Goal: Task Accomplishment & Management: Manage account settings

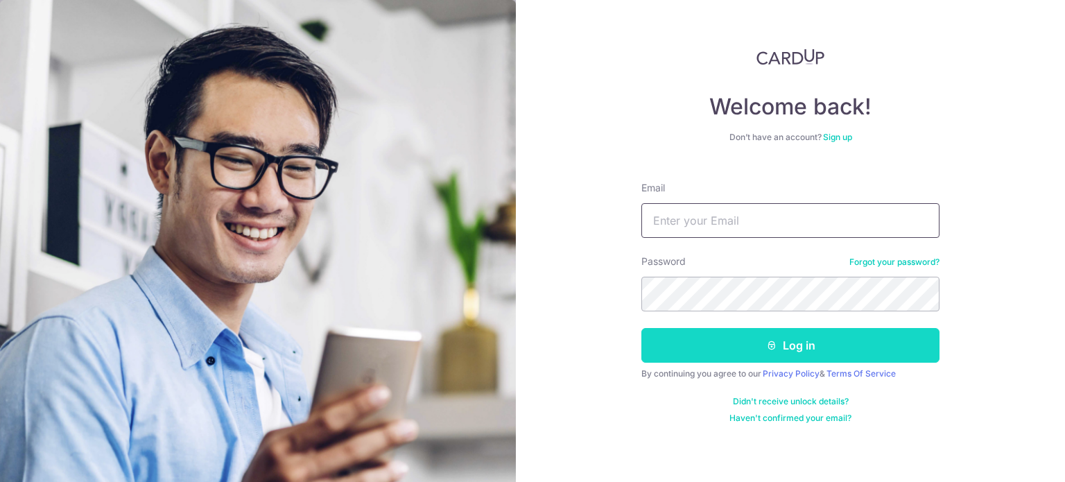
type input "[EMAIL_ADDRESS][DOMAIN_NAME]"
click at [736, 338] on button "Log in" at bounding box center [790, 345] width 298 height 35
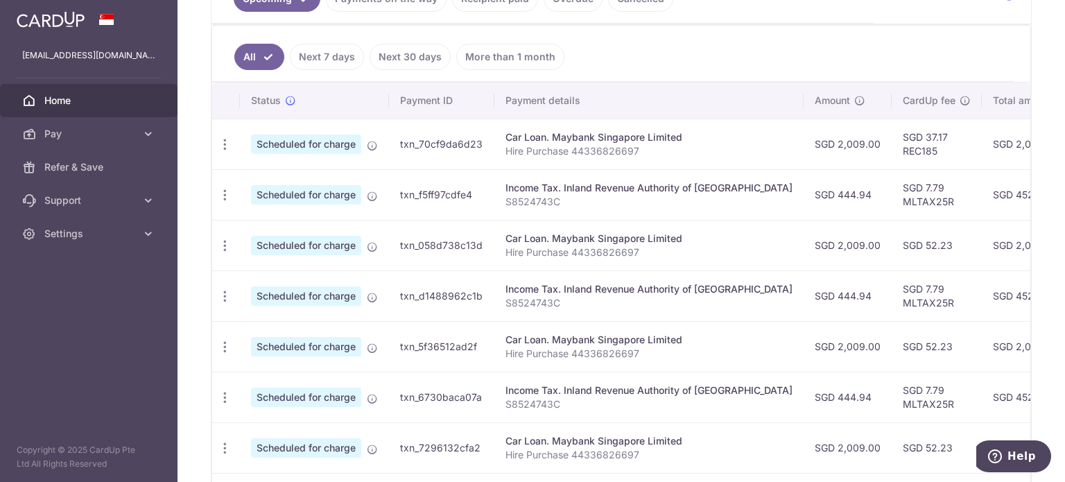
scroll to position [347, 0]
click at [222, 241] on icon "button" at bounding box center [225, 245] width 15 height 15
click at [270, 279] on span "Update payment" at bounding box center [299, 283] width 94 height 17
radio input "true"
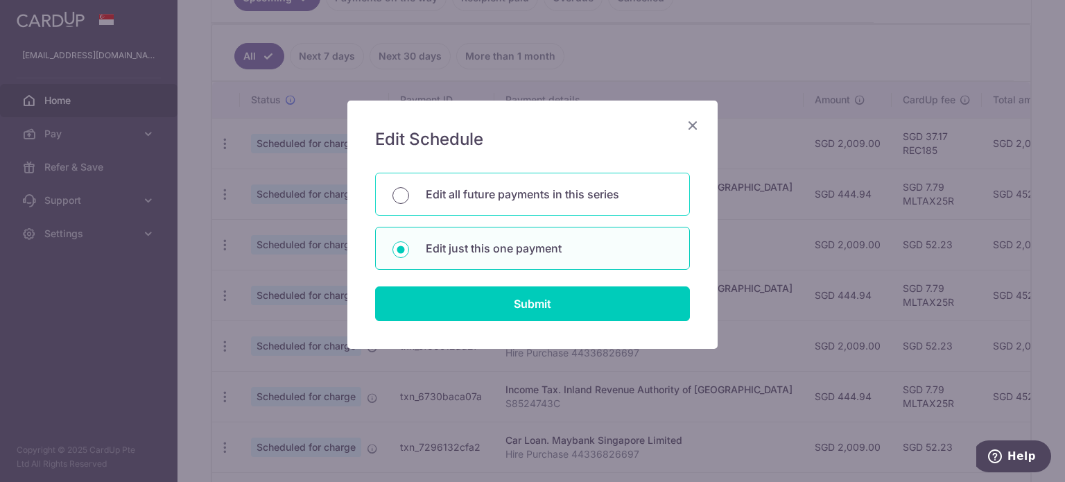
click at [405, 189] on input "Edit all future payments in this series" at bounding box center [401, 195] width 17 height 17
radio input "true"
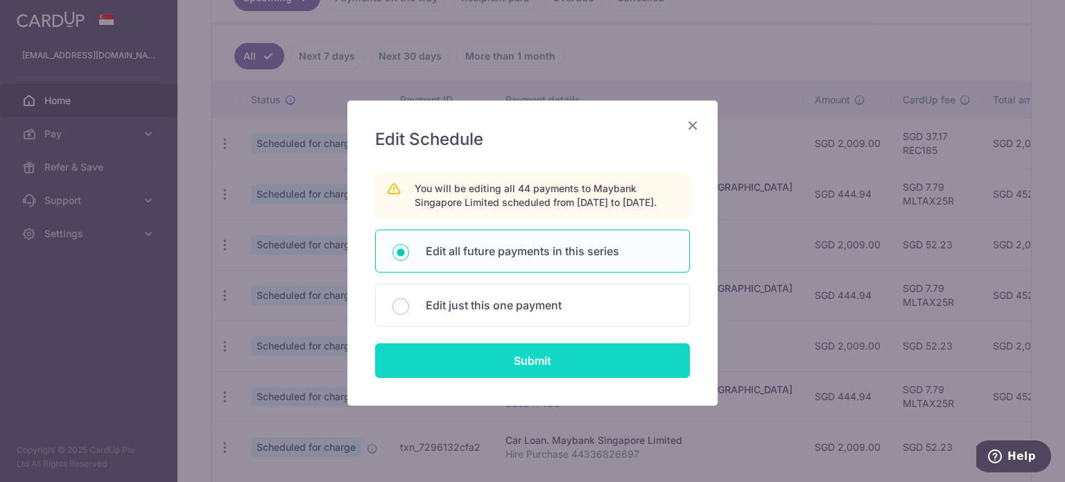
click at [480, 365] on input "Submit" at bounding box center [532, 360] width 315 height 35
radio input "true"
type input "2,009.00"
type input "Hire Purchase 44336826697"
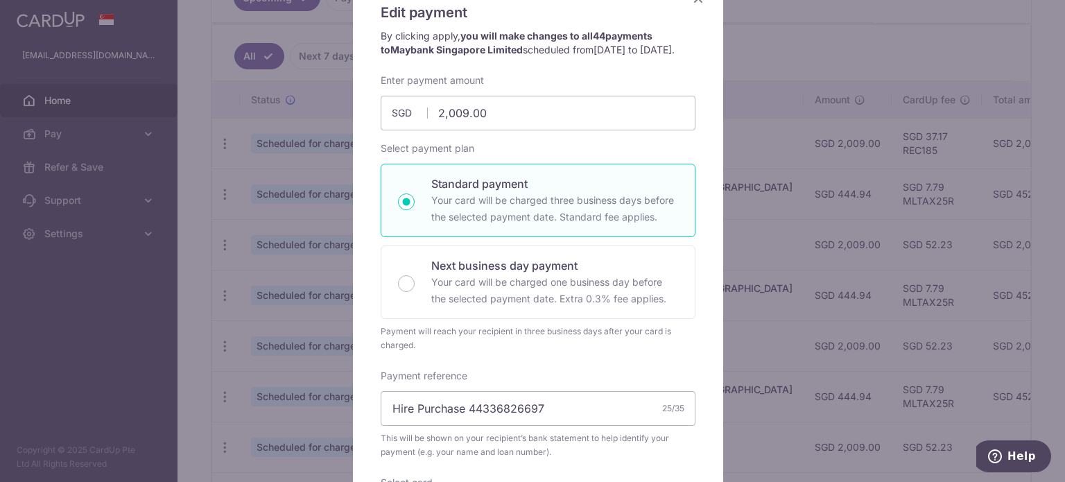
scroll to position [66, 0]
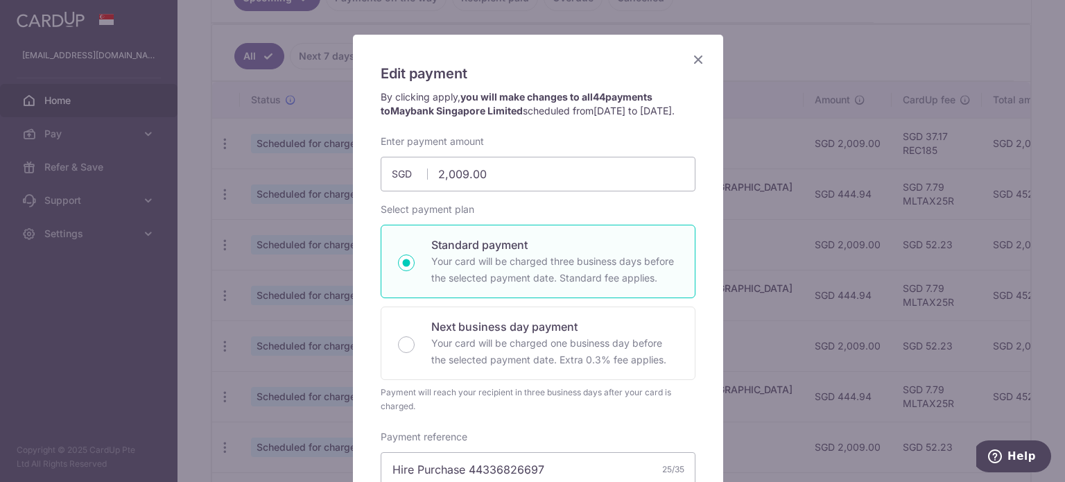
click at [696, 60] on icon "Close" at bounding box center [698, 59] width 17 height 17
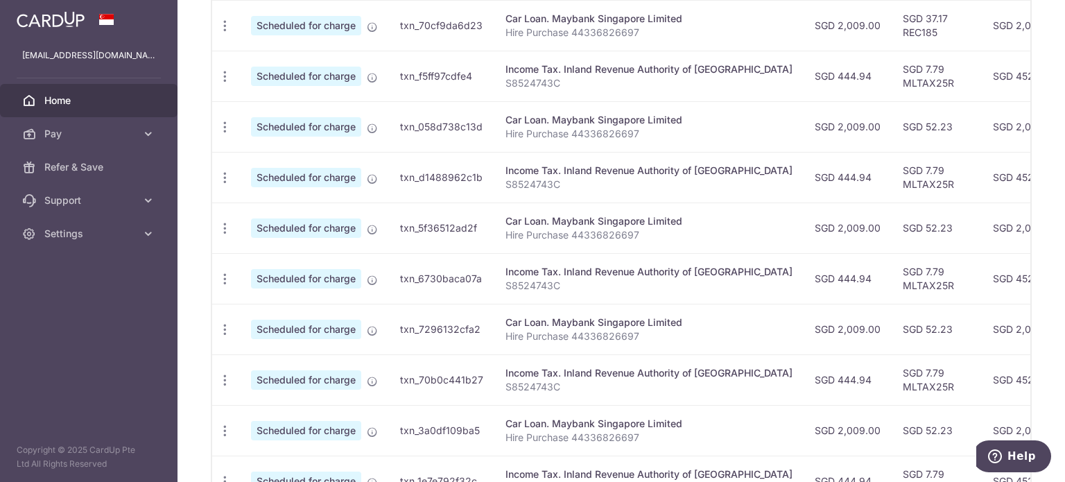
scroll to position [316, 0]
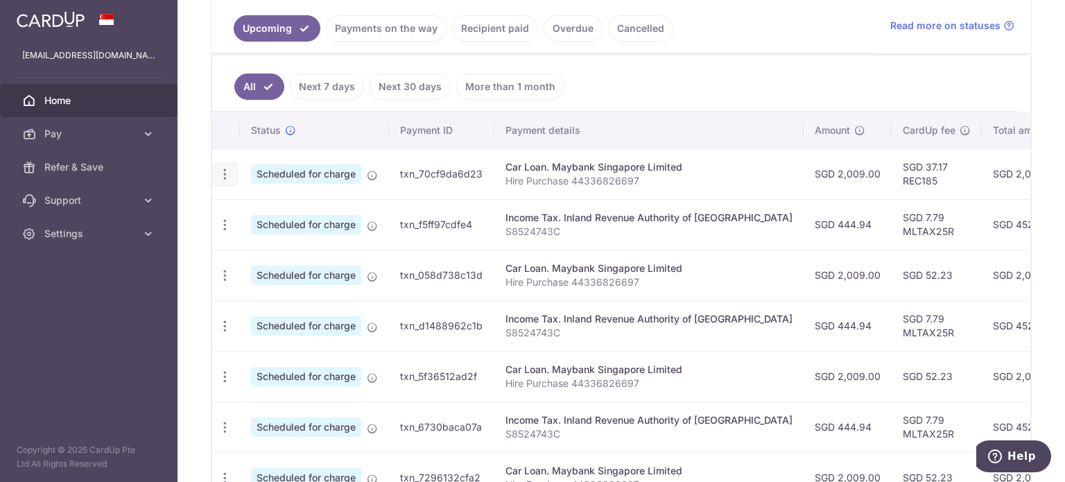
click at [222, 174] on icon "button" at bounding box center [225, 174] width 15 height 15
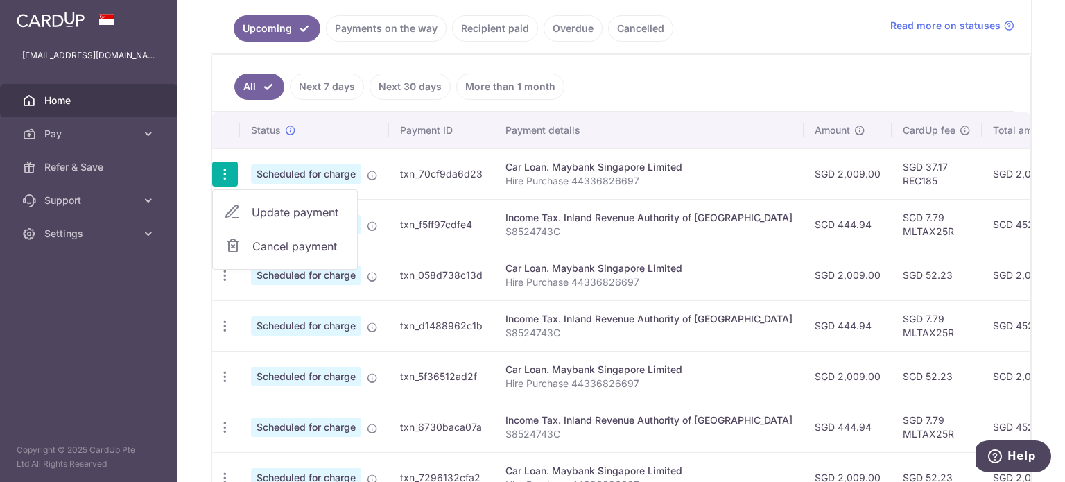
click at [296, 211] on span "Update payment" at bounding box center [299, 212] width 94 height 17
radio input "true"
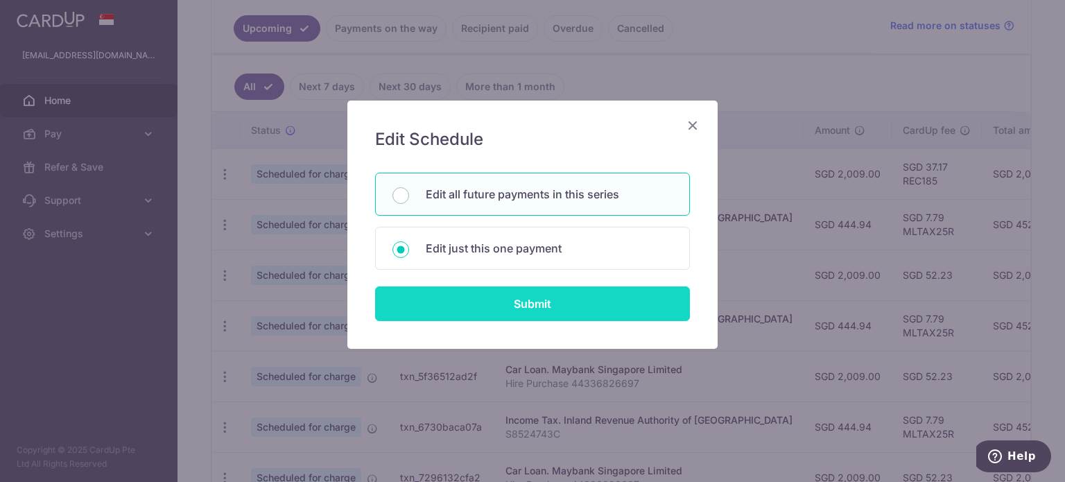
click at [501, 298] on input "Submit" at bounding box center [532, 303] width 315 height 35
radio input "true"
type input "21/10/2025"
type input "REC185"
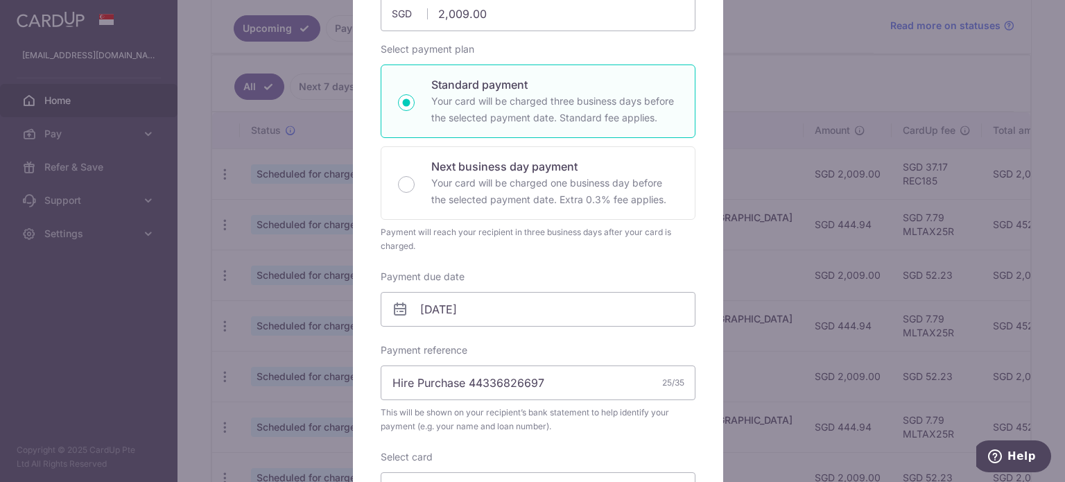
scroll to position [277, 0]
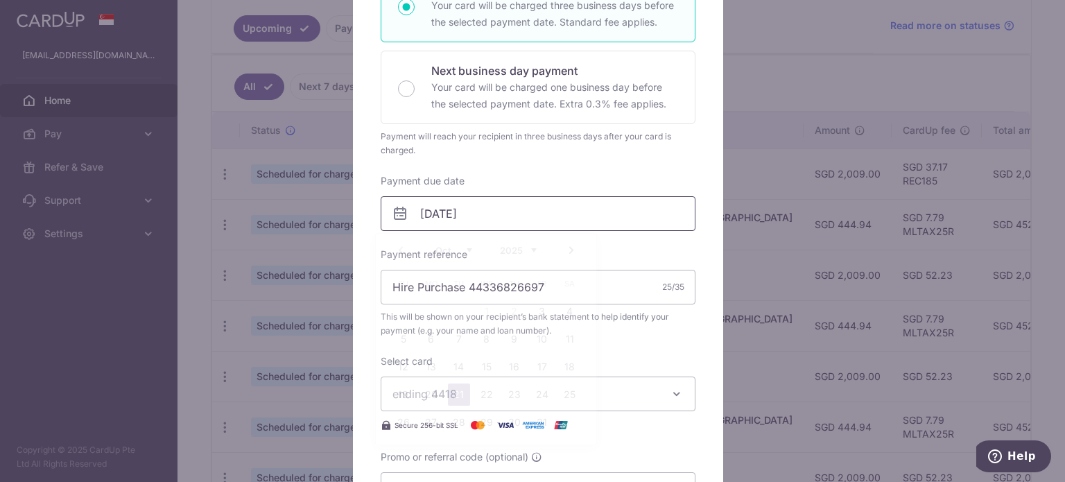
click at [474, 216] on input "21/10/2025" at bounding box center [538, 213] width 315 height 35
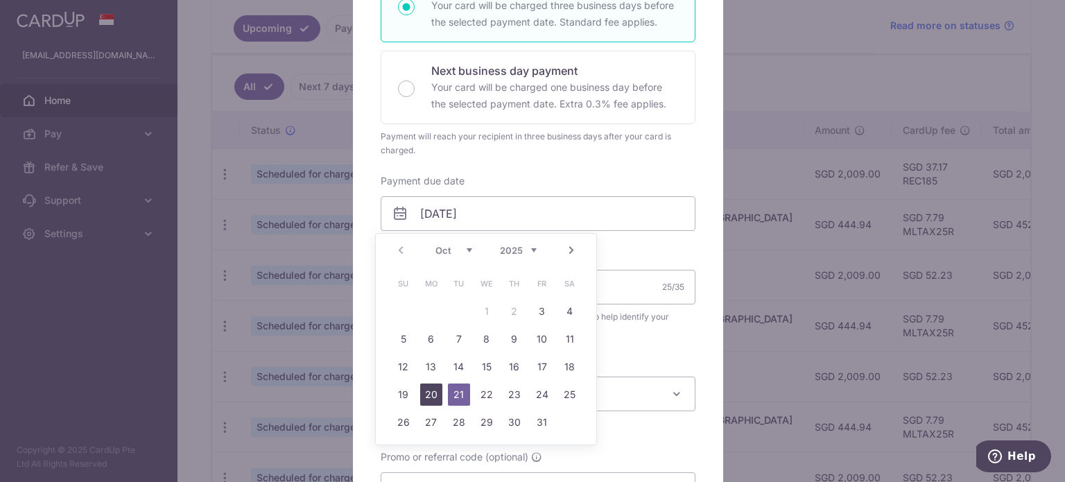
click at [433, 394] on link "20" at bounding box center [431, 394] width 22 height 22
type input "[DATE]"
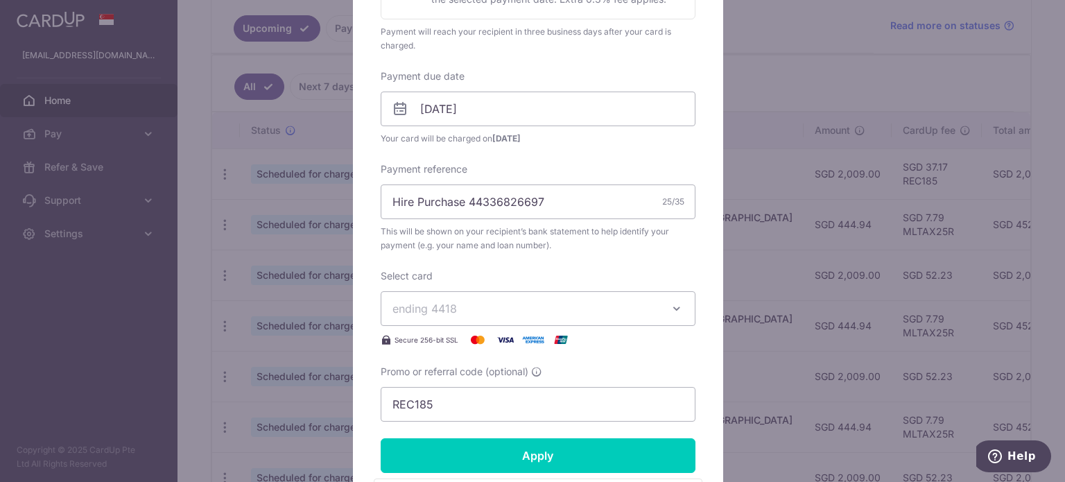
scroll to position [416, 0]
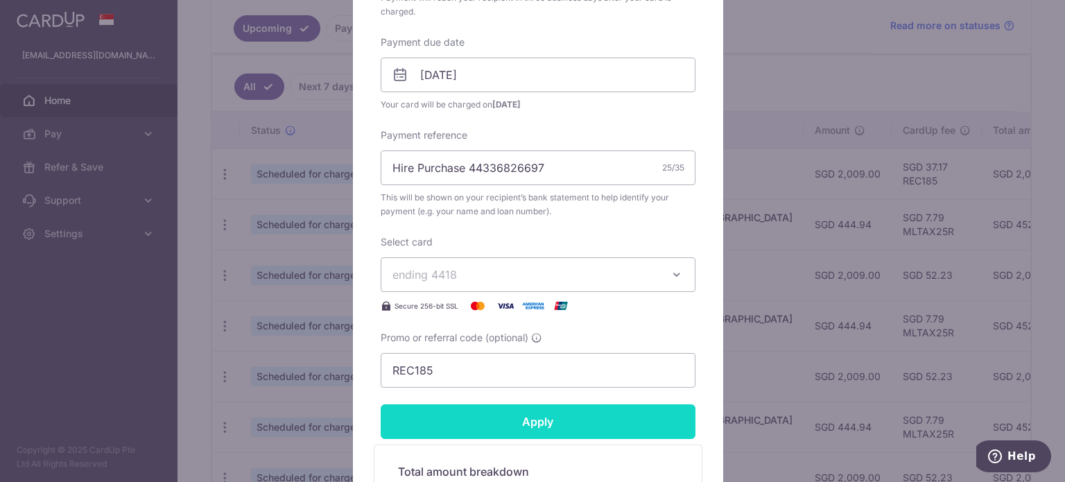
click at [475, 421] on input "Apply" at bounding box center [538, 421] width 315 height 35
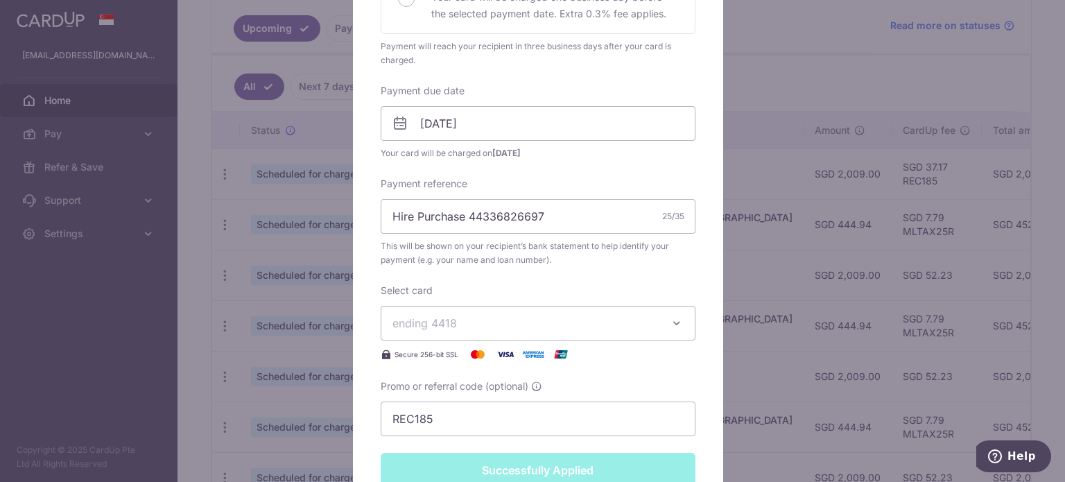
type input "Successfully Applied"
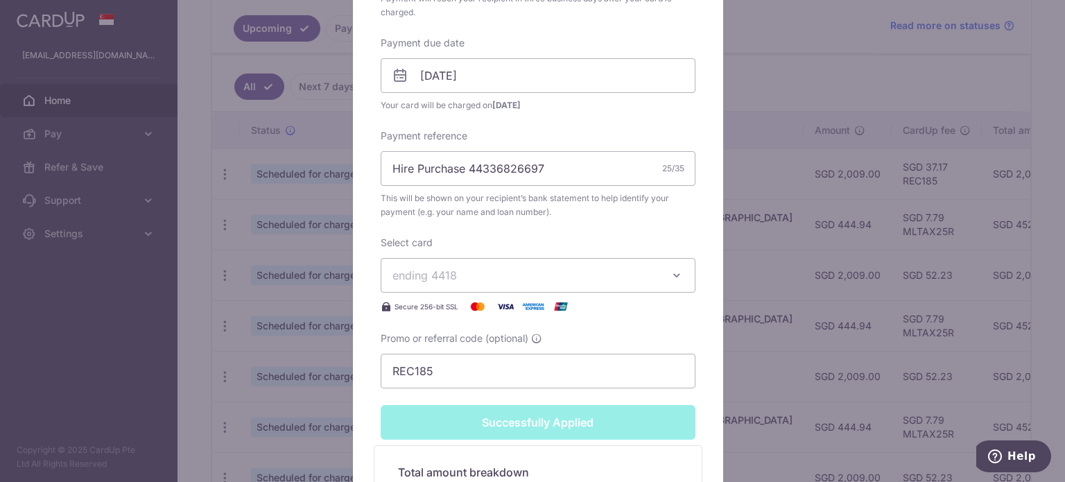
click at [325, 221] on div "Edit payment By clicking apply, you will make changes to all 44 payments to May…" at bounding box center [532, 241] width 1065 height 482
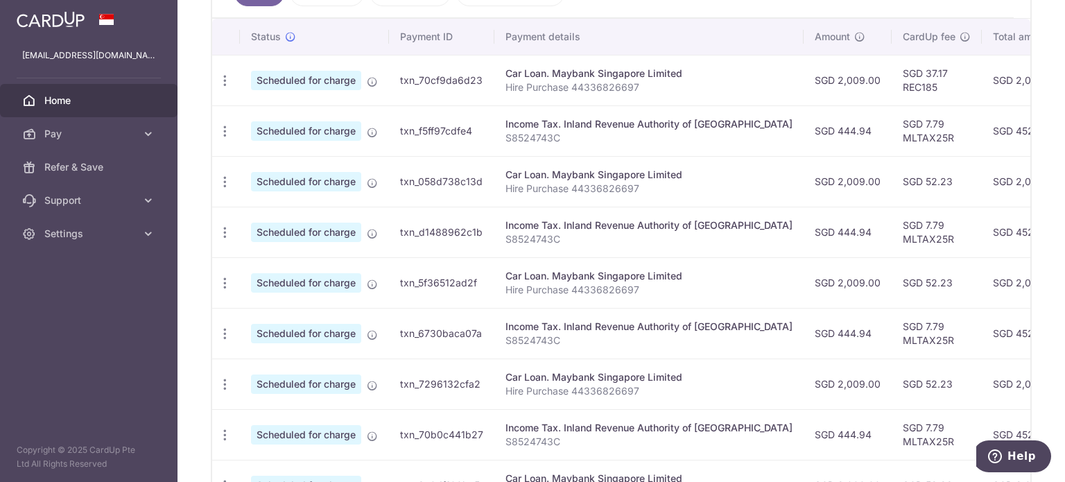
scroll to position [416, 0]
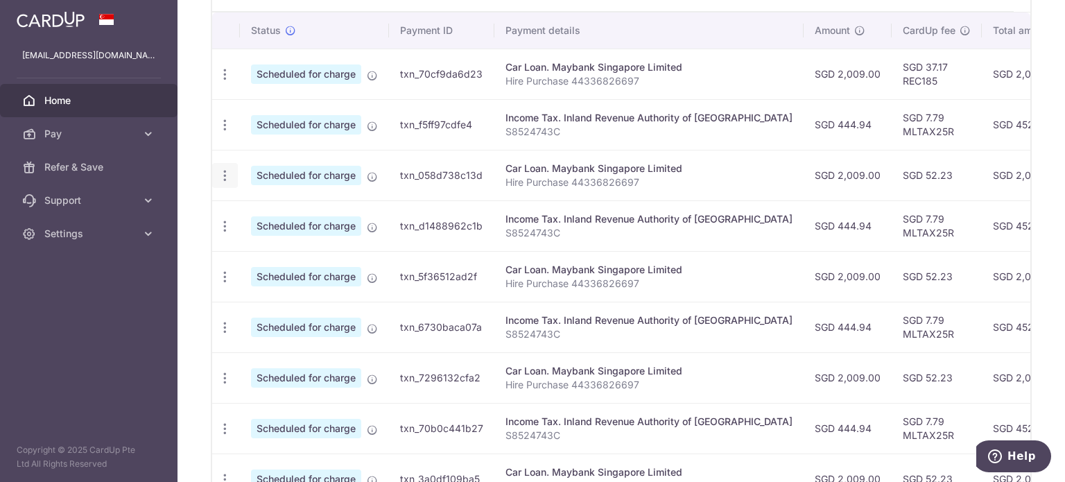
click at [227, 178] on icon "button" at bounding box center [225, 176] width 15 height 15
click at [284, 207] on span "Update payment" at bounding box center [299, 213] width 94 height 17
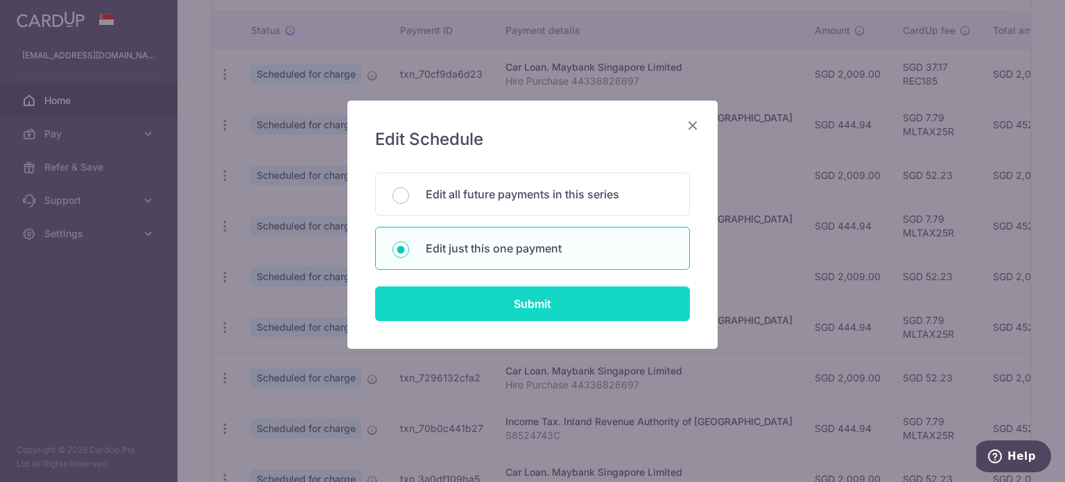
click at [472, 293] on input "Submit" at bounding box center [532, 303] width 315 height 35
radio input "true"
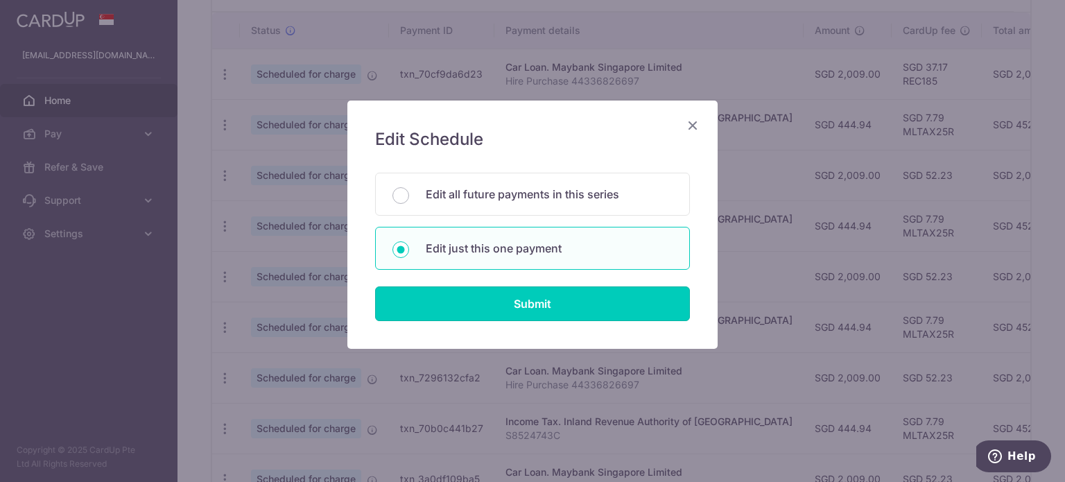
type input "2,009.00"
type input "21/11/2025"
type input "Hire Purchase 44336826697"
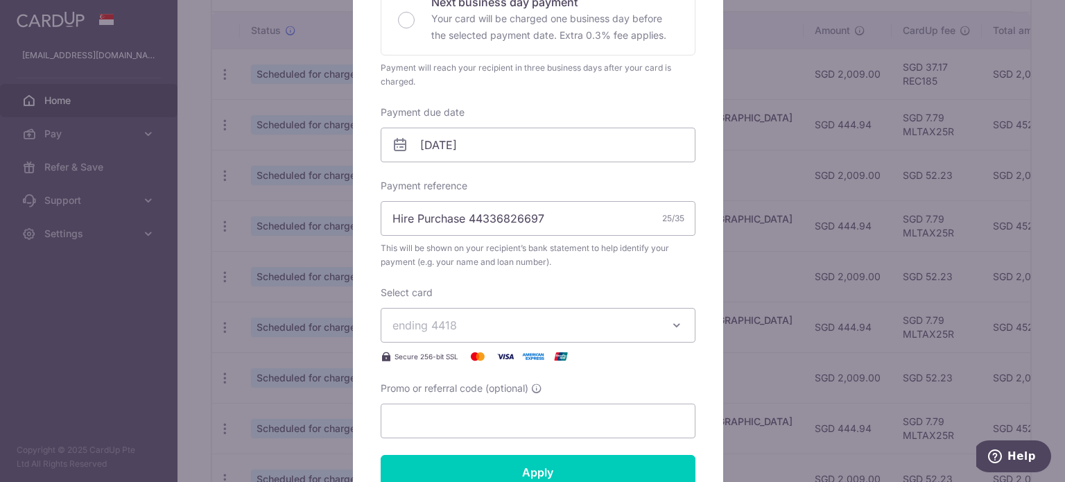
scroll to position [347, 0]
click at [558, 152] on input "21/11/2025" at bounding box center [538, 144] width 315 height 35
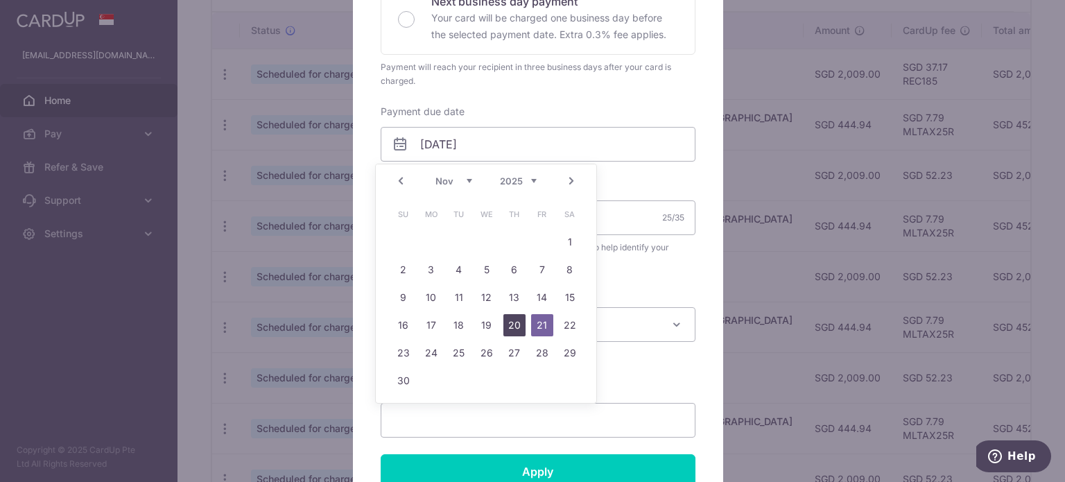
click at [513, 318] on link "20" at bounding box center [514, 325] width 22 height 22
type input "[DATE]"
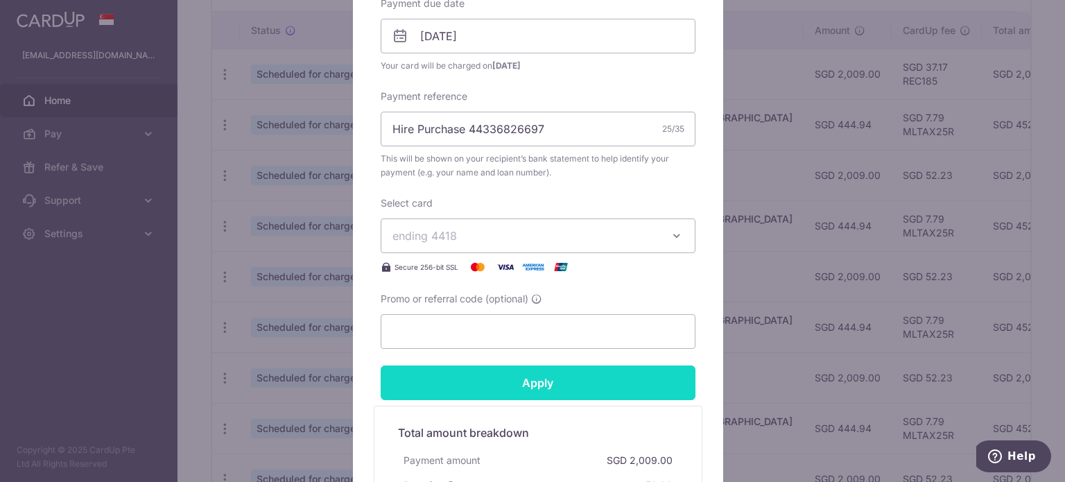
scroll to position [485, 0]
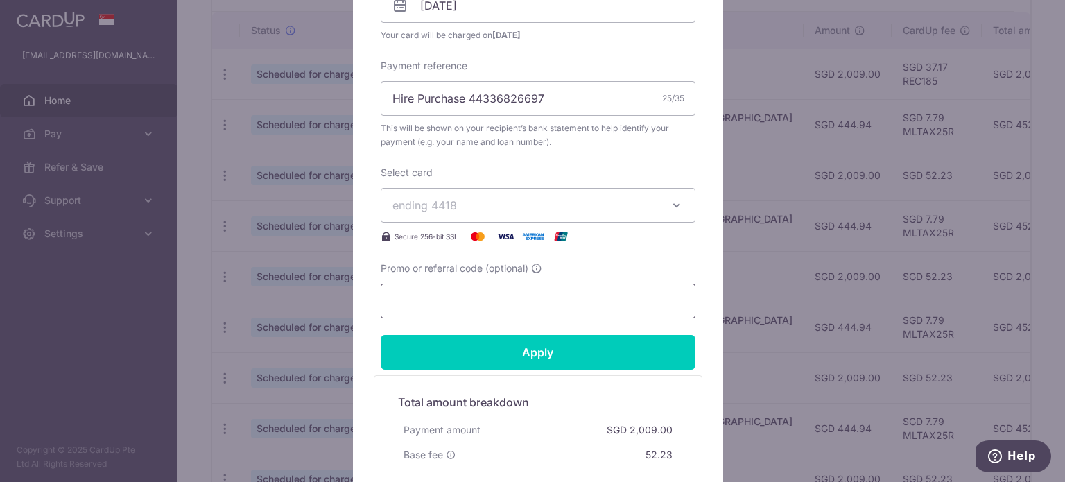
click at [481, 297] on input "Promo or referral code (optional)" at bounding box center [538, 301] width 315 height 35
type input "r"
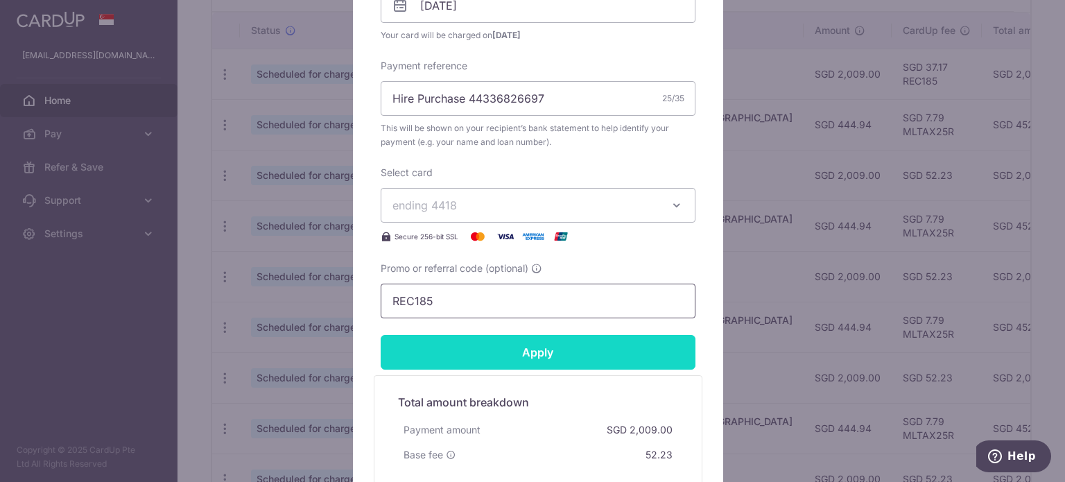
type input "REC185"
click at [519, 350] on input "Apply" at bounding box center [538, 352] width 315 height 35
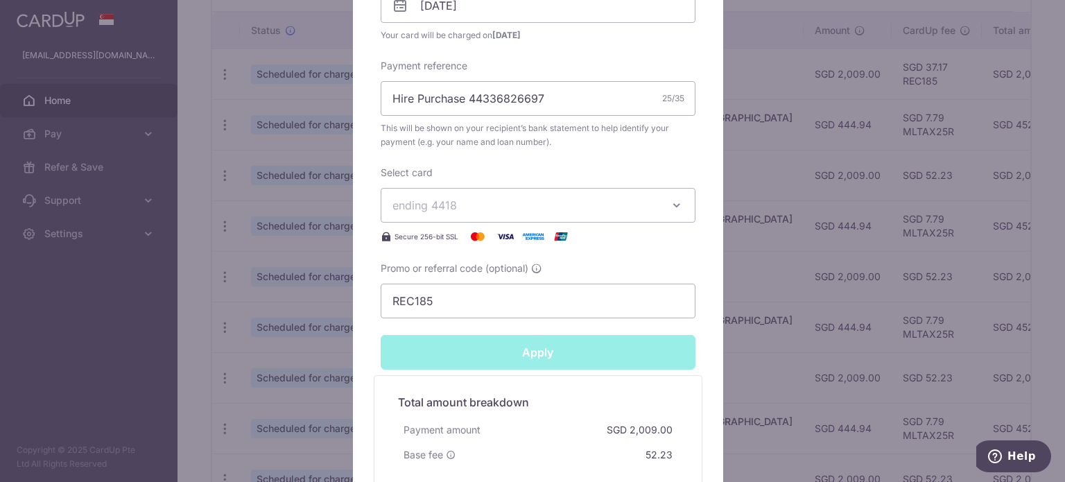
type input "Successfully Applied"
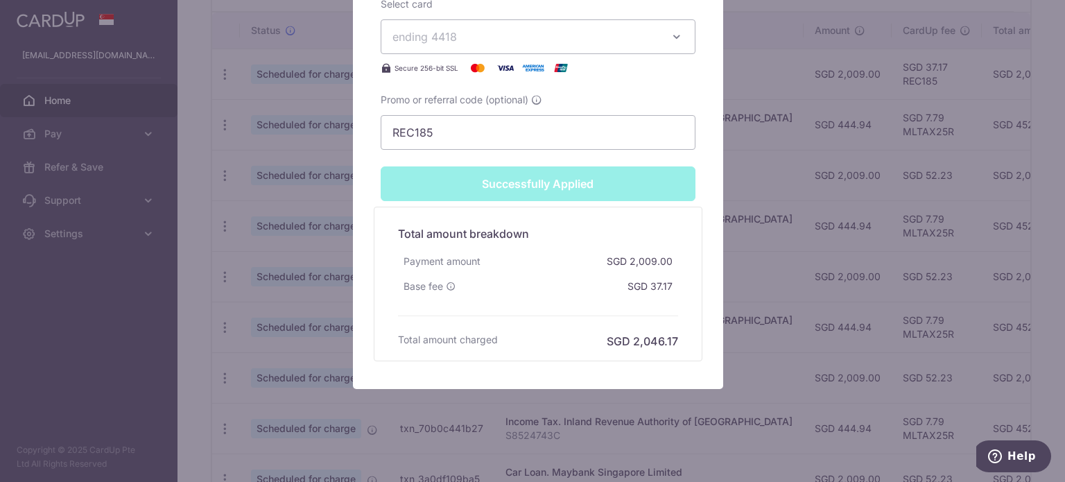
scroll to position [707, 0]
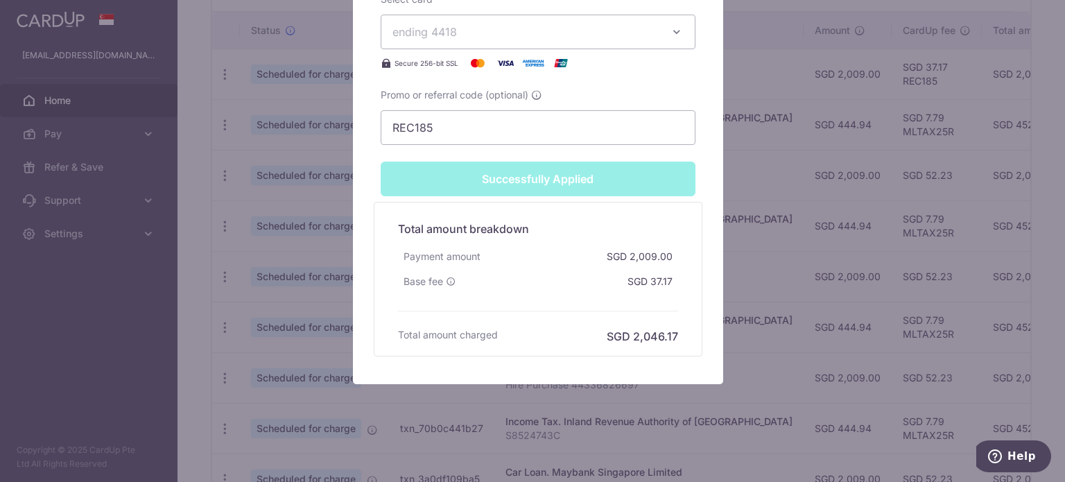
click at [807, 258] on div "Edit payment By clicking apply, you will make changes to all payments to Mayban…" at bounding box center [532, 241] width 1065 height 482
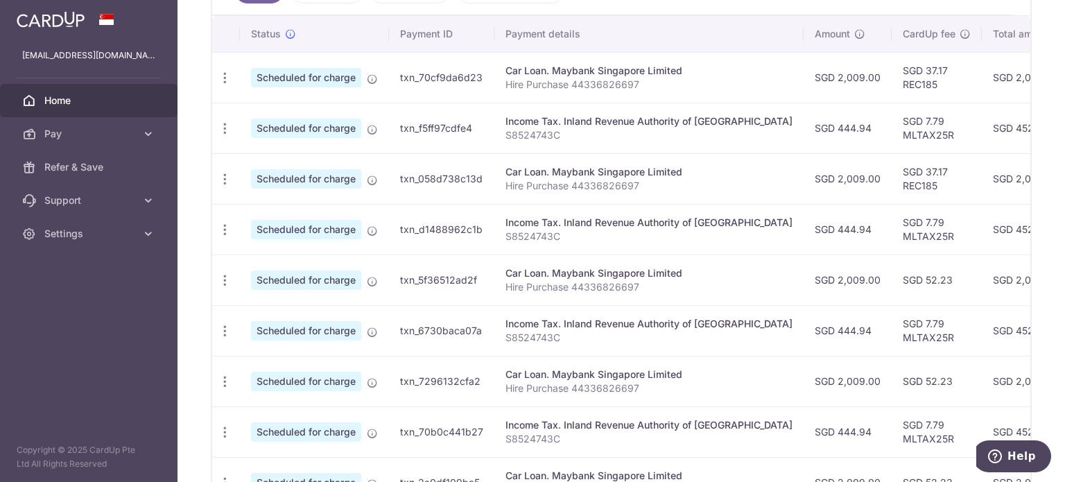
scroll to position [416, 0]
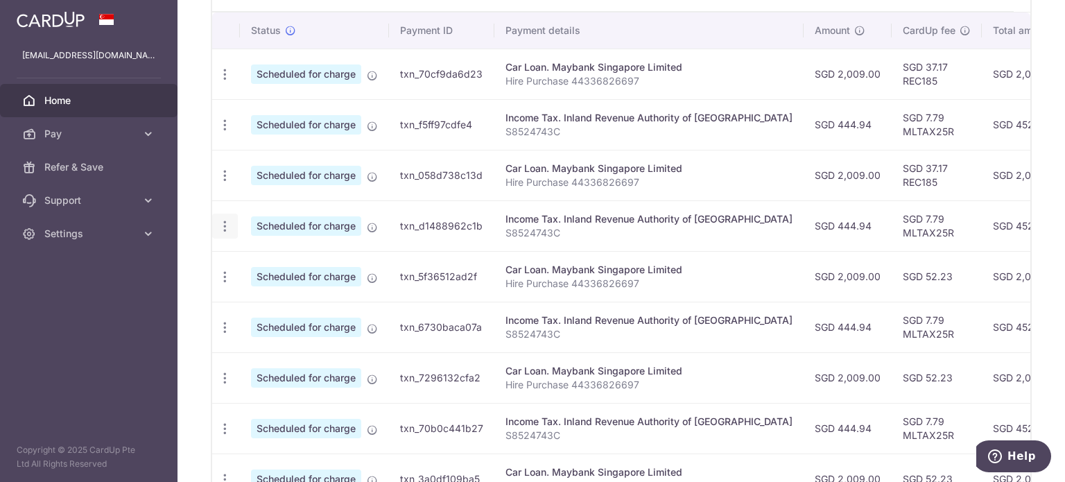
click at [222, 225] on icon "button" at bounding box center [225, 226] width 15 height 15
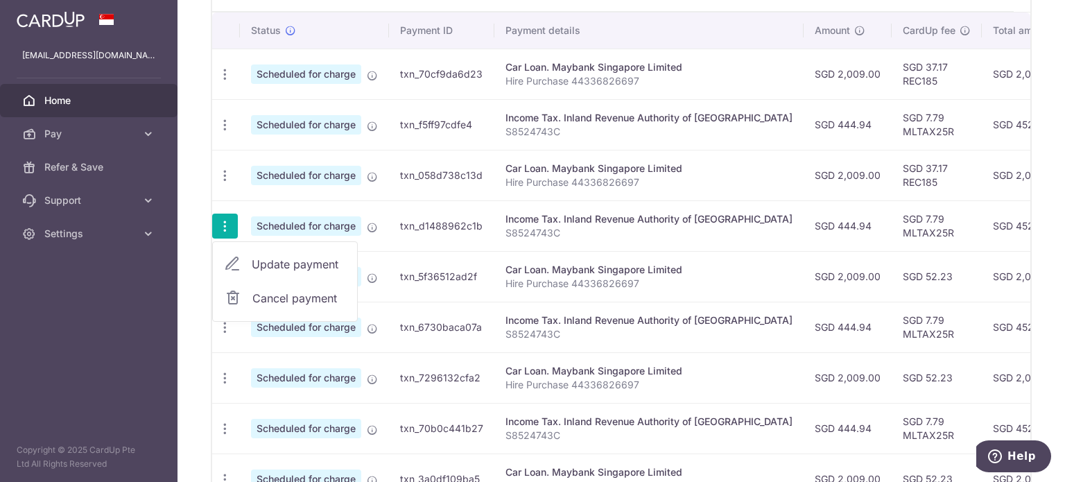
click at [280, 256] on span "Update payment" at bounding box center [299, 264] width 94 height 17
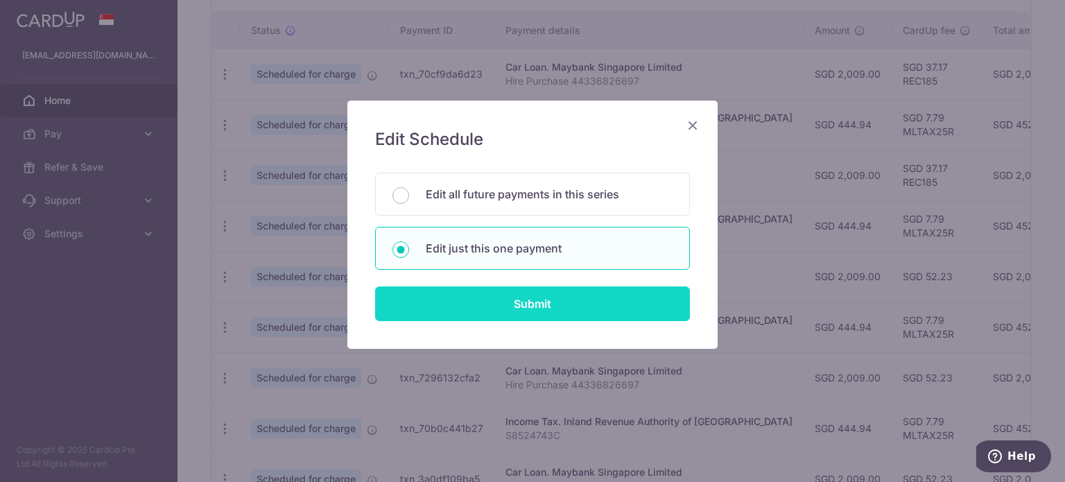
click at [499, 298] on input "Submit" at bounding box center [532, 303] width 315 height 35
radio input "true"
type input "444.94"
type input "[DATE]"
type input "S8524743C"
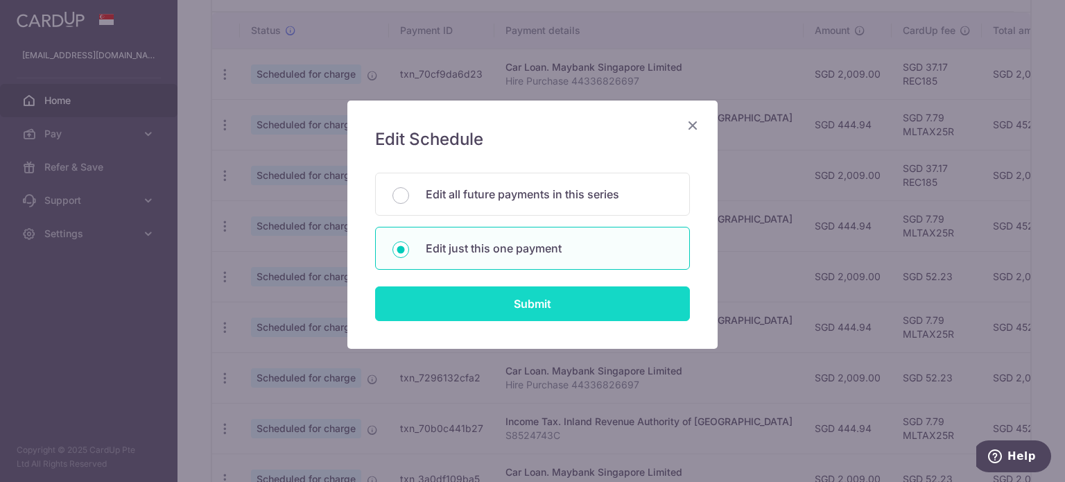
type input "MLTAX25R"
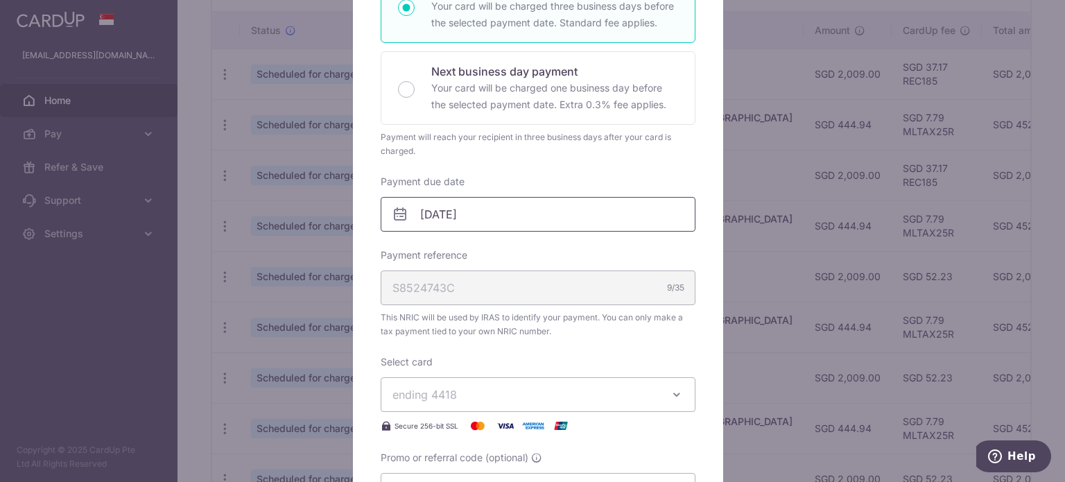
scroll to position [277, 0]
click at [491, 215] on input "[DATE]" at bounding box center [538, 213] width 315 height 35
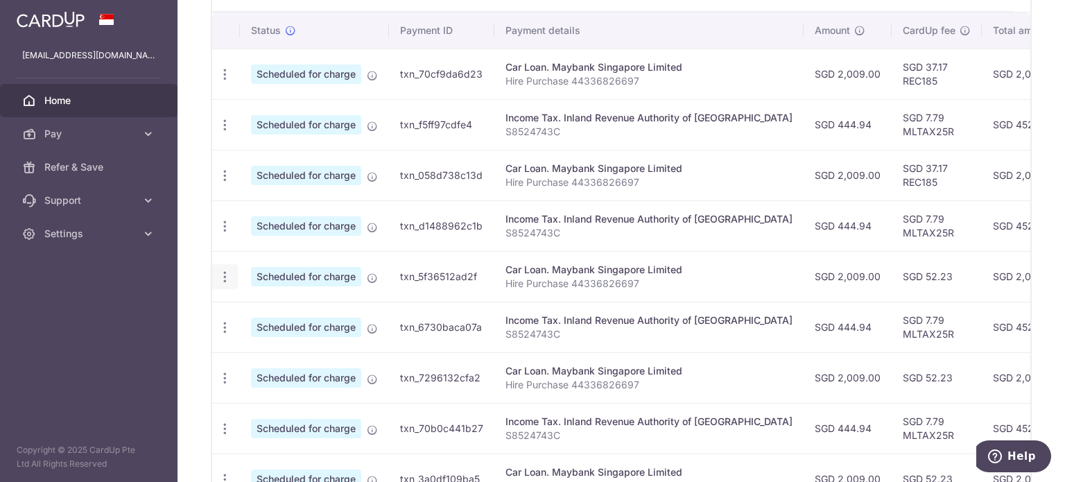
click at [225, 274] on icon "button" at bounding box center [225, 277] width 15 height 15
click at [293, 307] on span "Update payment" at bounding box center [299, 315] width 94 height 17
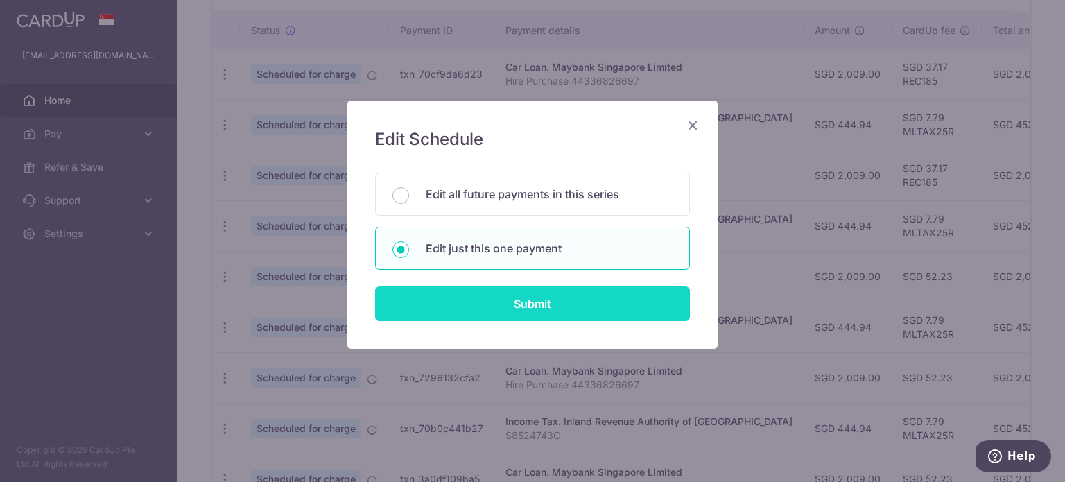
click at [499, 292] on input "Submit" at bounding box center [532, 303] width 315 height 35
type input "2,009.00"
radio input "true"
type input "21/12/2025"
type input "Hire Purchase 44336826697"
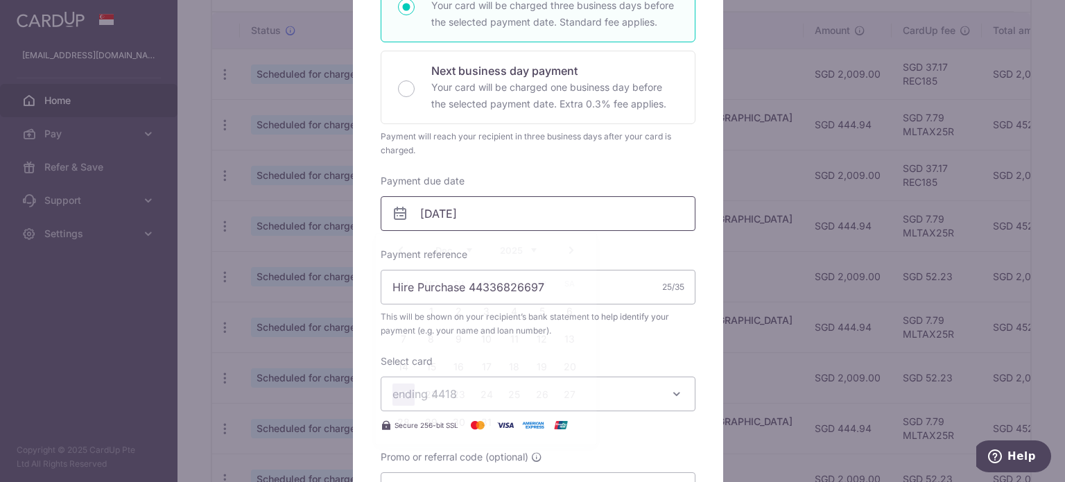
click at [549, 224] on input "21/12/2025" at bounding box center [538, 213] width 315 height 35
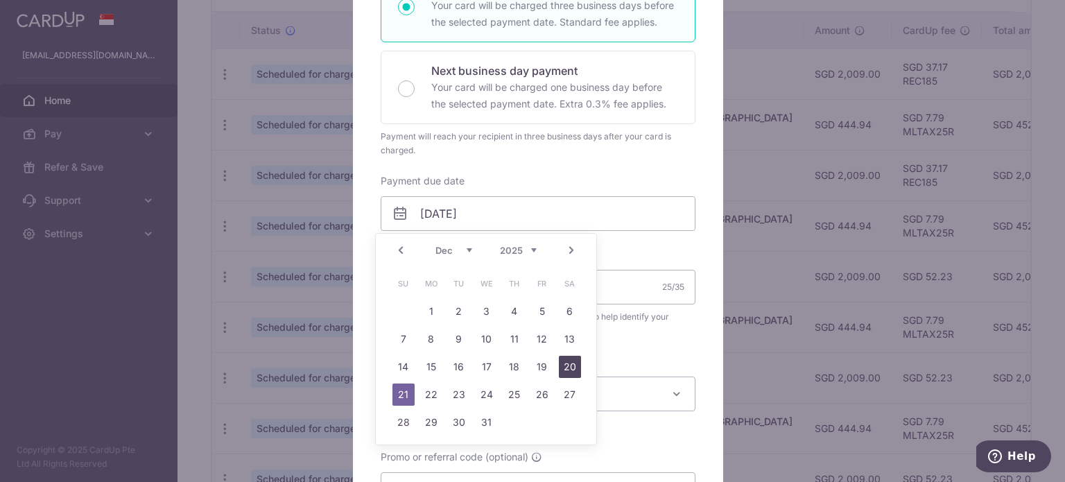
click at [562, 365] on link "20" at bounding box center [570, 367] width 22 height 22
type input "[DATE]"
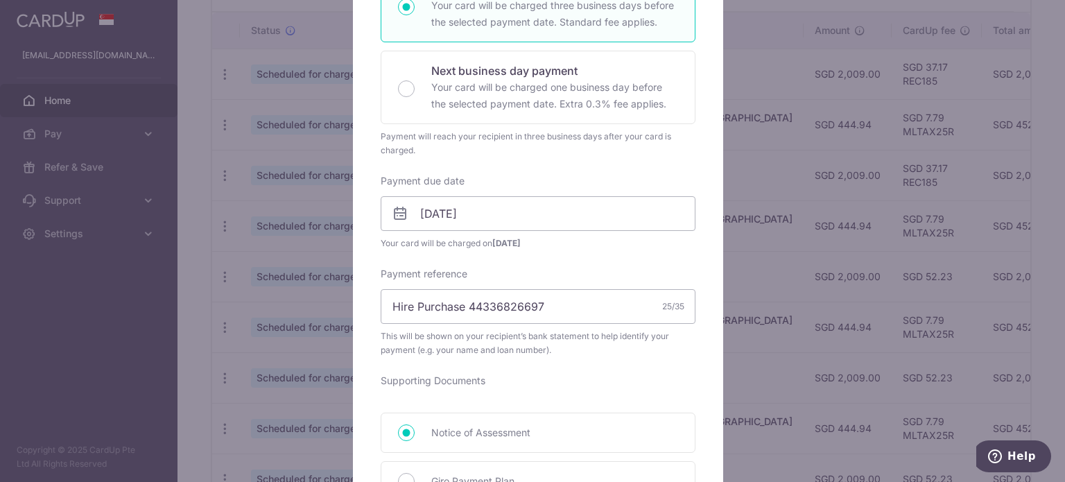
click at [639, 360] on div "Enter payment amount 2,009.00 2009.00 SGD To change the payment amount, please …" at bounding box center [538, 313] width 315 height 868
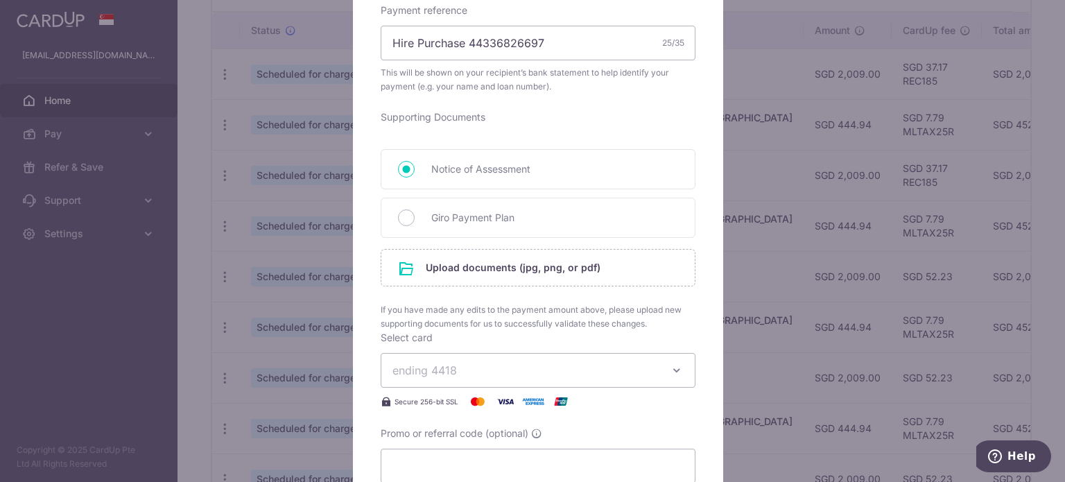
scroll to position [555, 0]
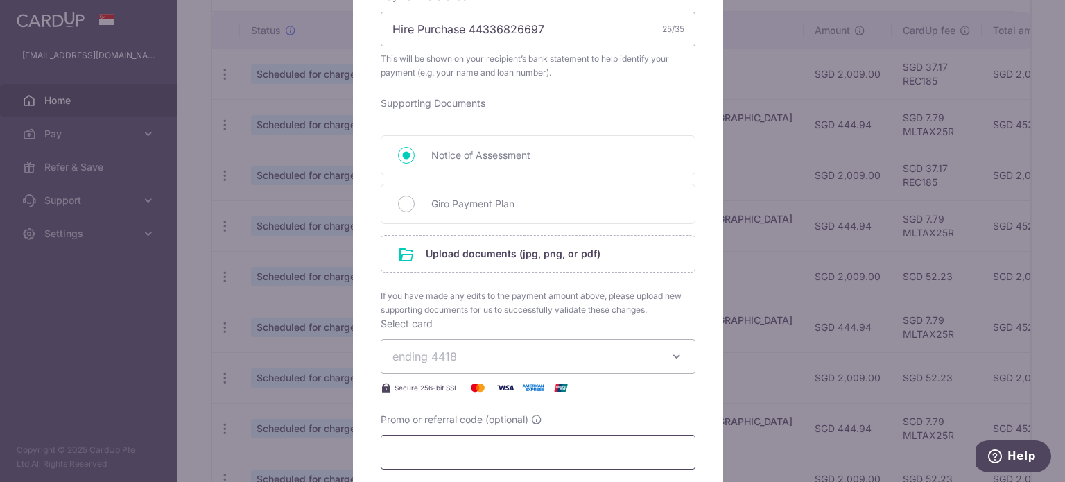
click at [491, 447] on input "Promo or referral code (optional)" at bounding box center [538, 452] width 315 height 35
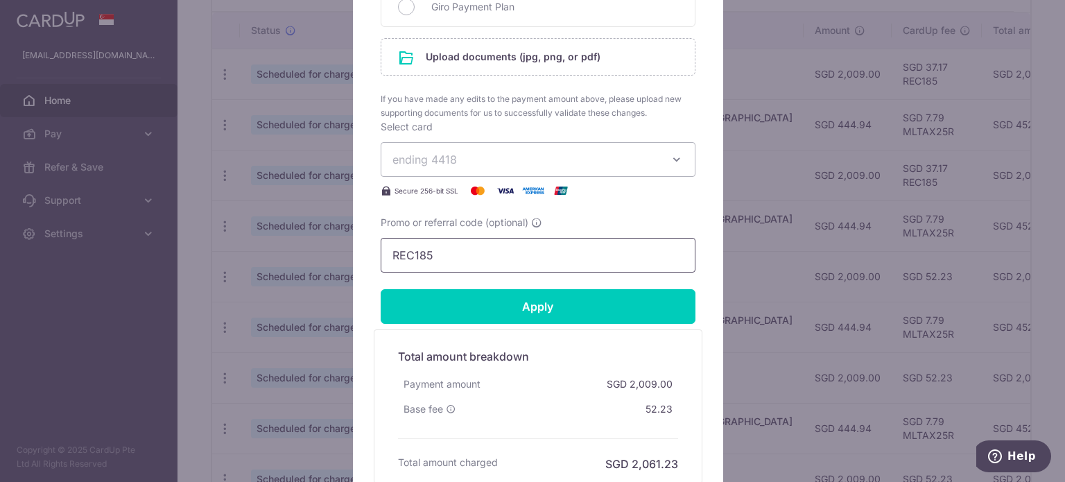
scroll to position [832, 0]
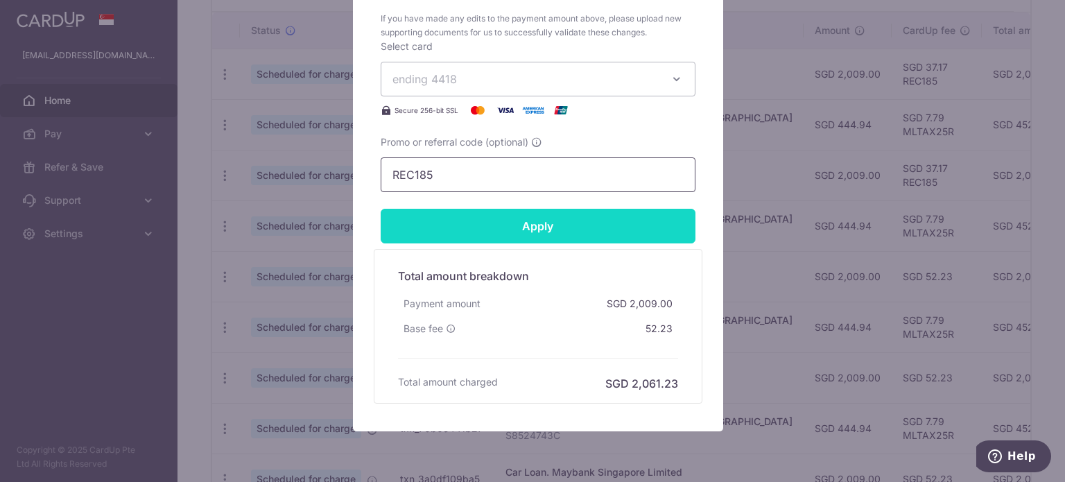
type input "REC185"
click at [583, 228] on input "Apply" at bounding box center [538, 226] width 315 height 35
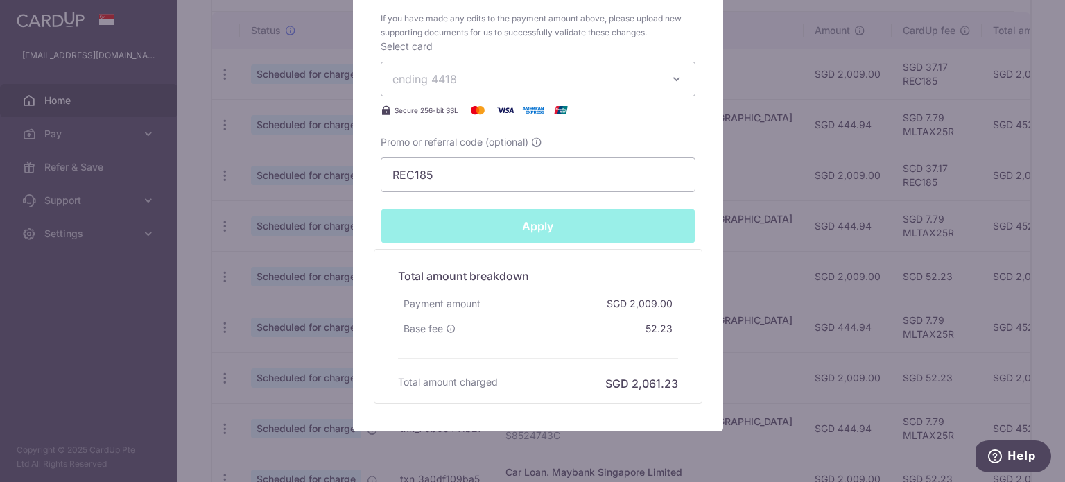
type input "Successfully Applied"
click at [216, 230] on div "Edit payment By clicking apply, you will make changes to all payments to Mayban…" at bounding box center [532, 241] width 1065 height 482
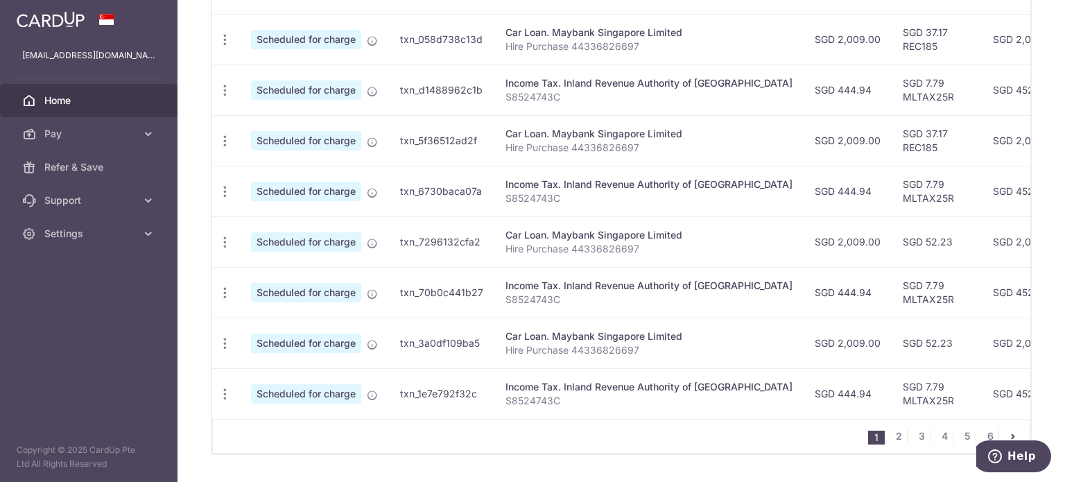
scroll to position [555, 0]
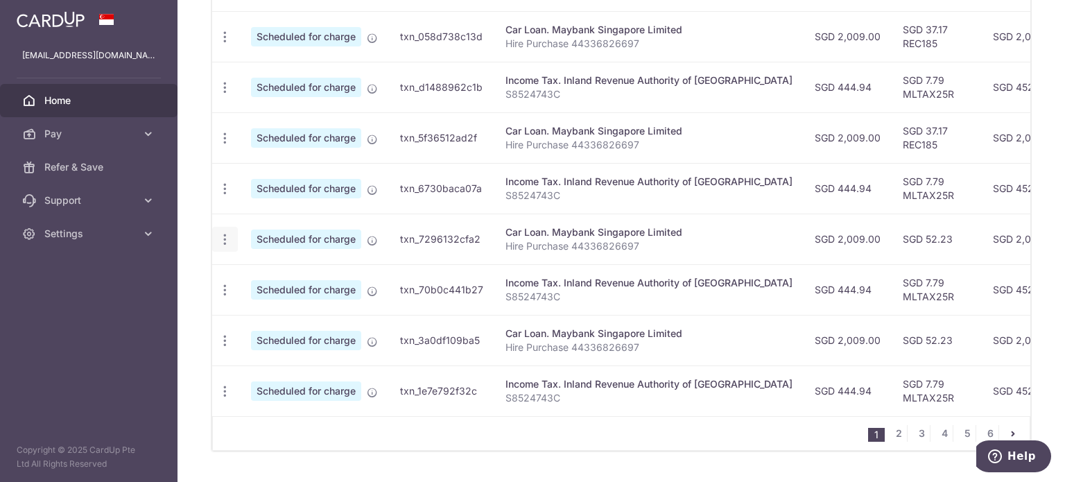
click at [223, 239] on icon "button" at bounding box center [225, 239] width 15 height 15
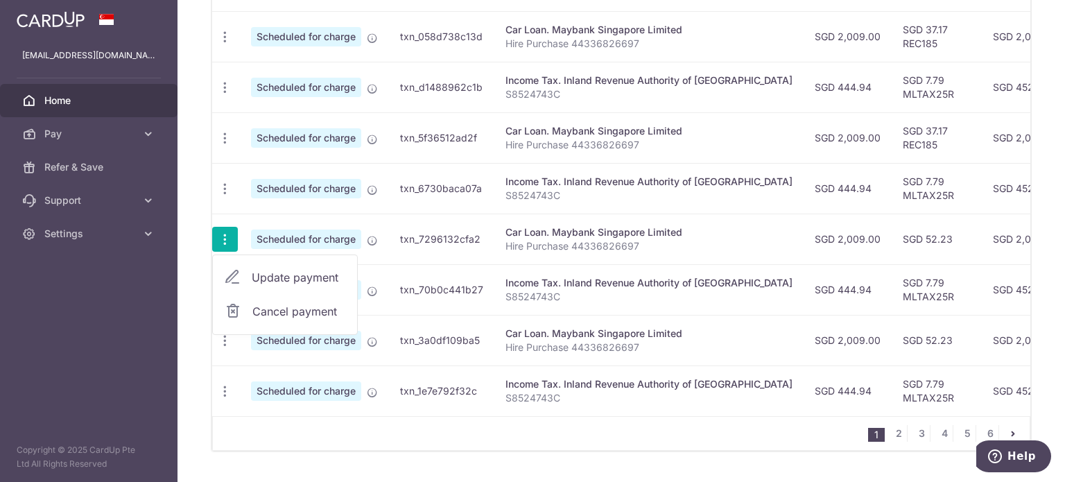
click at [291, 277] on span "Update payment" at bounding box center [299, 277] width 94 height 17
radio input "true"
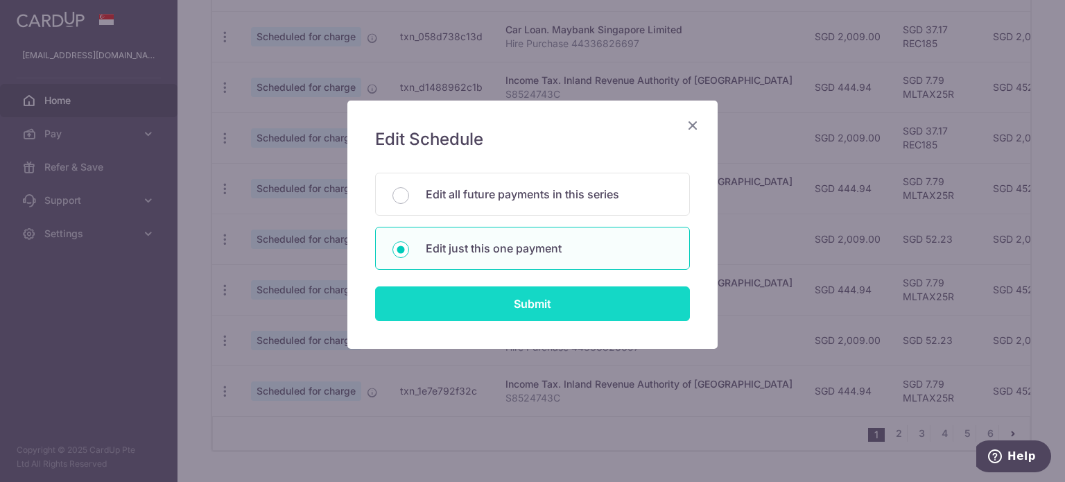
click at [451, 299] on input "Submit" at bounding box center [532, 303] width 315 height 35
radio input "true"
type input "2,009.00"
type input "[DATE]"
type input "Hire Purchase 44336826697"
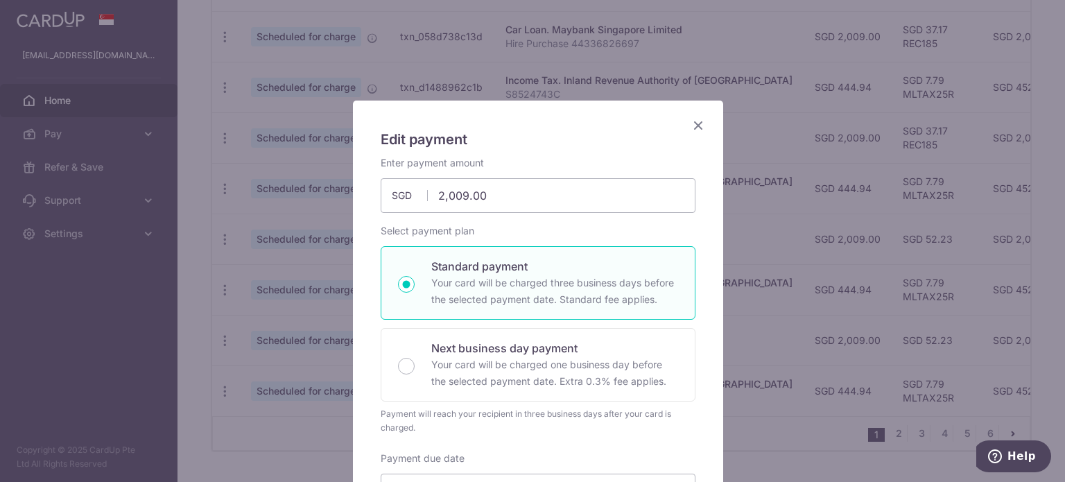
scroll to position [416, 0]
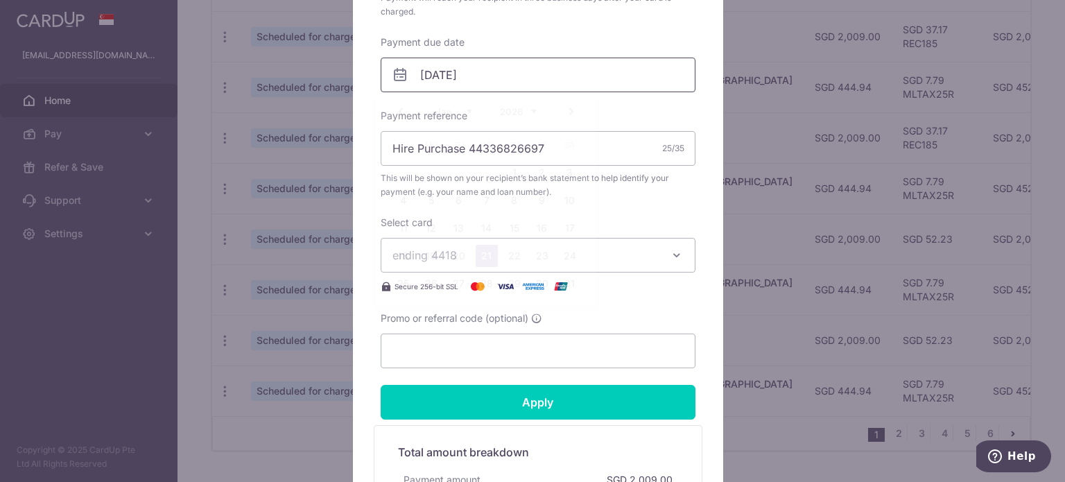
click at [471, 74] on input "[DATE]" at bounding box center [538, 75] width 315 height 35
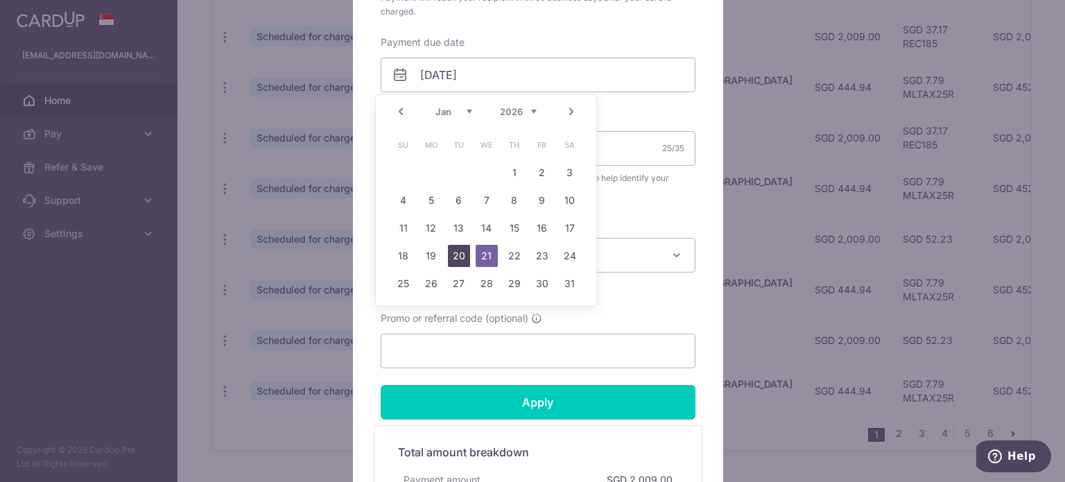
click at [454, 253] on link "20" at bounding box center [459, 256] width 22 height 22
type input "[DATE]"
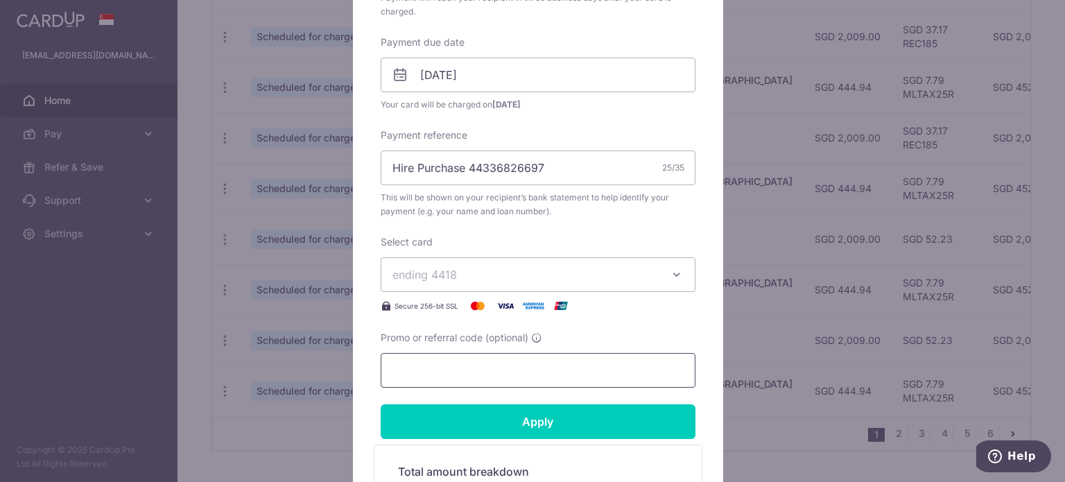
click at [493, 365] on input "Promo or referral code (optional)" at bounding box center [538, 370] width 315 height 35
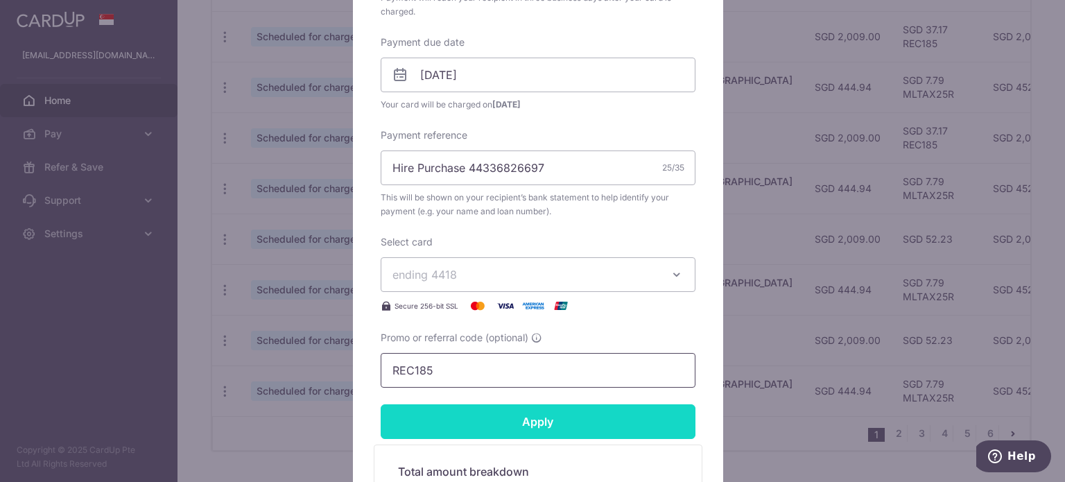
type input "REC185"
click at [524, 418] on input "Apply" at bounding box center [538, 421] width 315 height 35
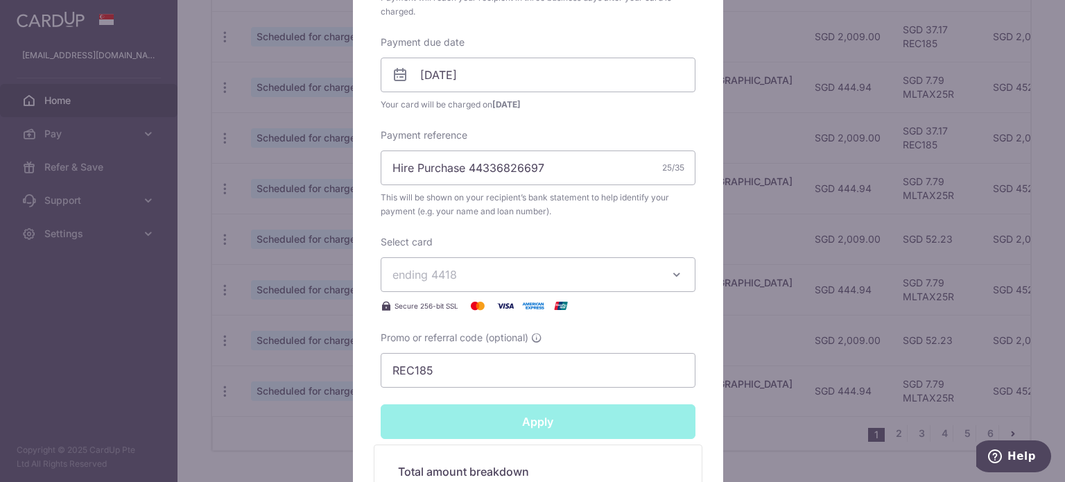
type input "Successfully Applied"
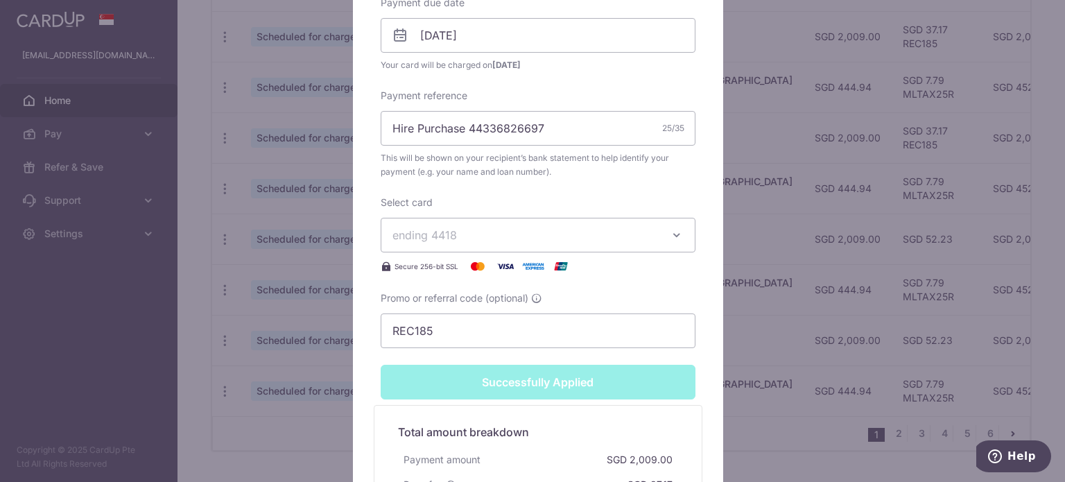
scroll to position [672, 0]
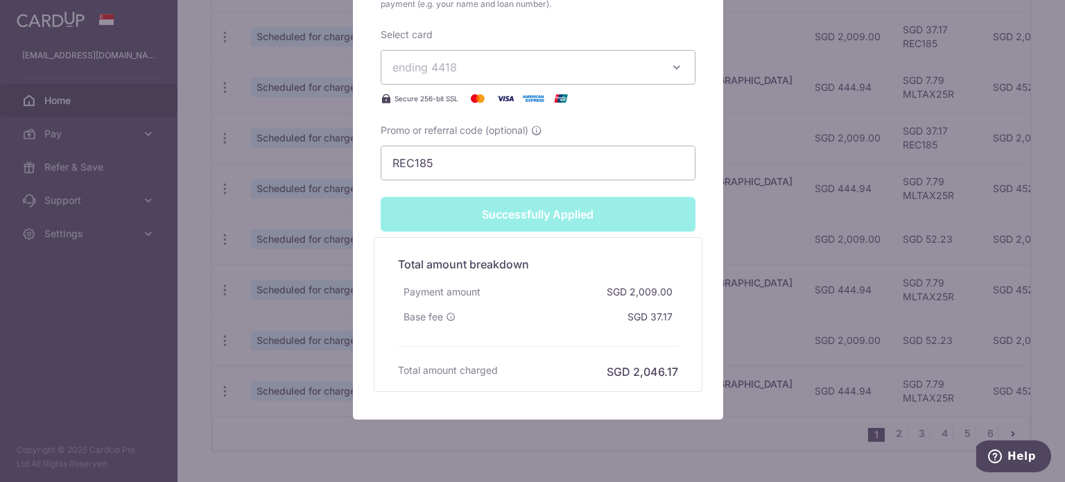
click at [334, 270] on div "Edit payment By clicking apply, you will make changes to all payments to Mayban…" at bounding box center [532, 241] width 1065 height 482
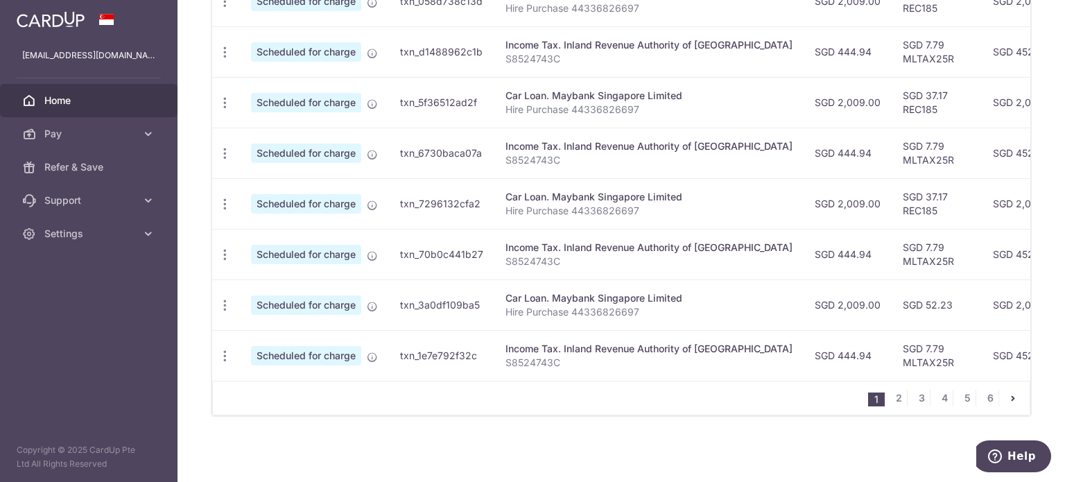
scroll to position [594, 0]
click at [221, 302] on icon "button" at bounding box center [225, 305] width 15 height 15
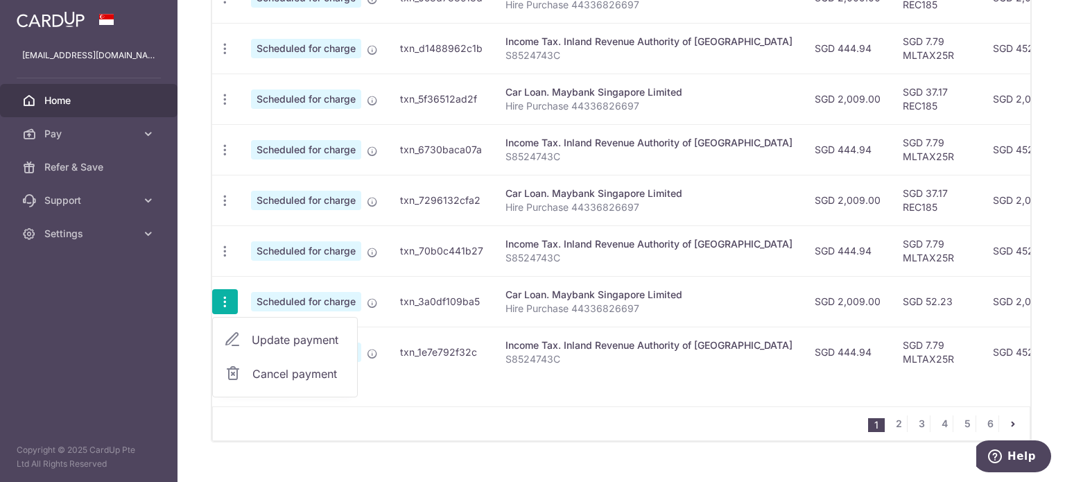
click at [288, 332] on span "Update payment" at bounding box center [299, 339] width 94 height 17
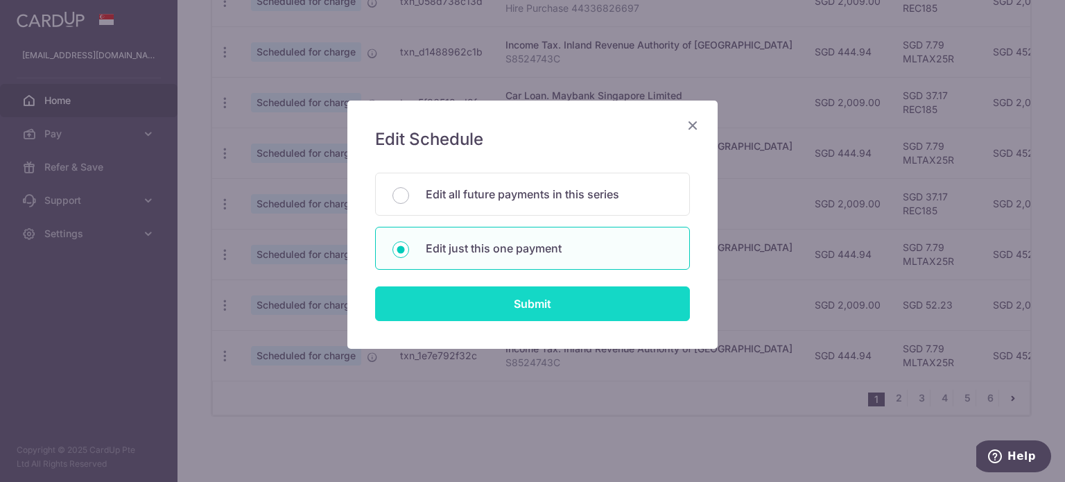
click at [521, 307] on input "Submit" at bounding box center [532, 303] width 315 height 35
radio input "true"
type input "2,009.00"
type input "[DATE]"
type input "Hire Purchase 44336826697"
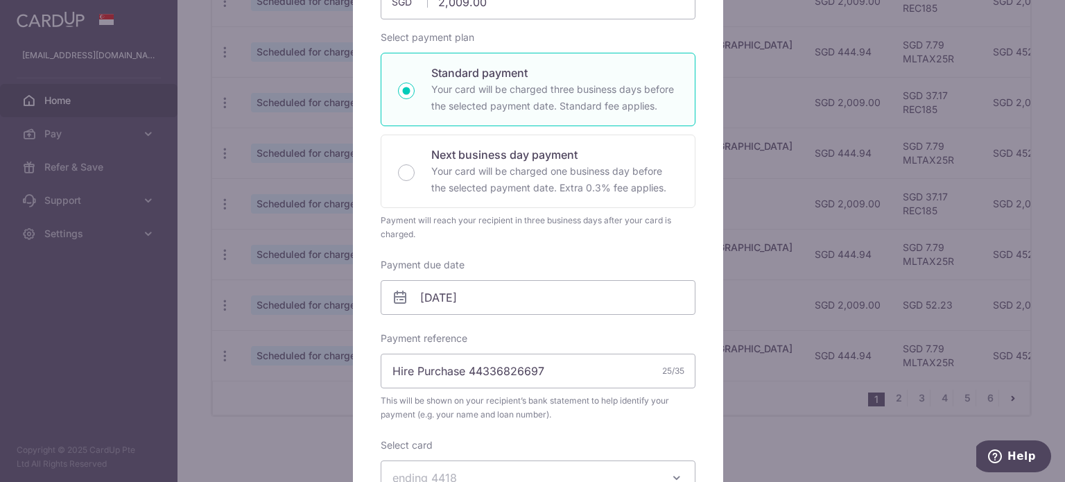
scroll to position [208, 0]
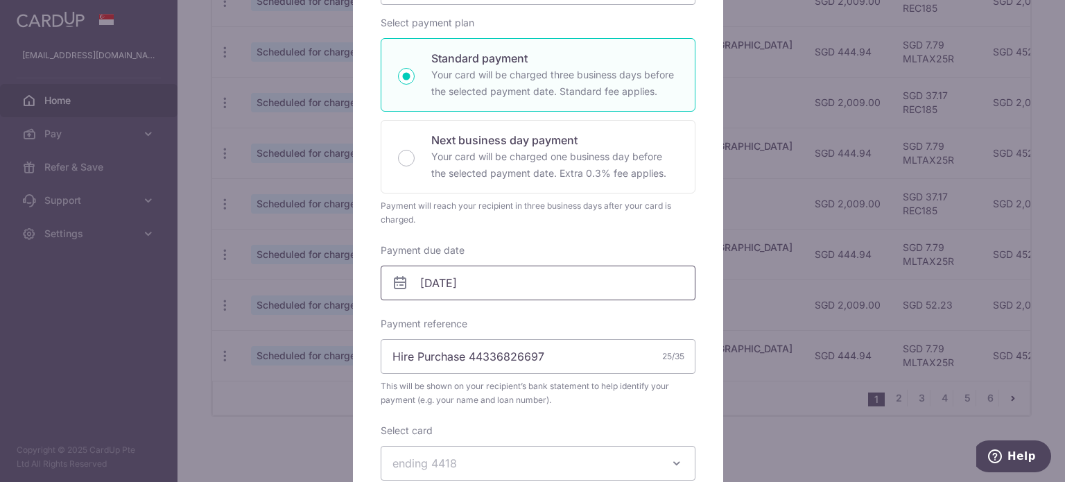
click at [448, 286] on input "[DATE]" at bounding box center [538, 283] width 315 height 35
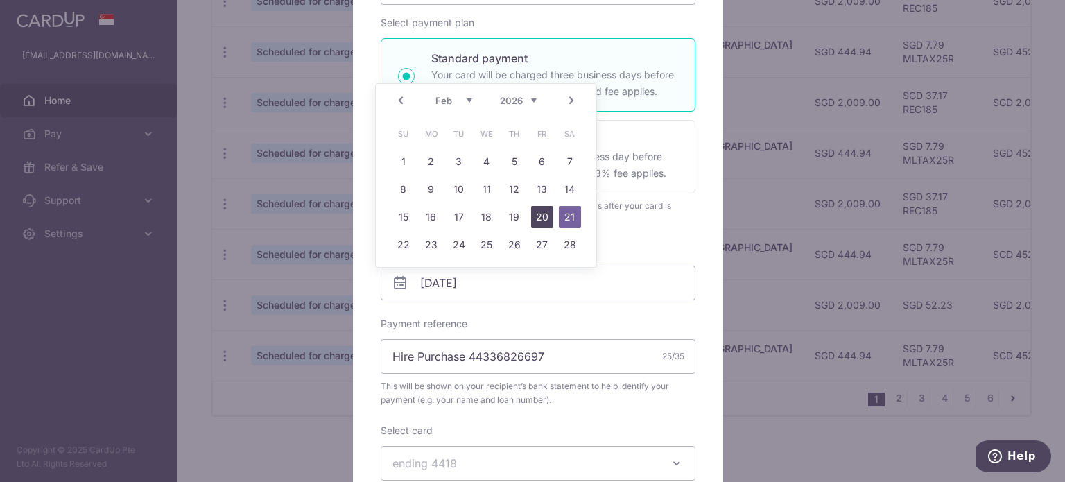
click at [536, 220] on link "20" at bounding box center [542, 217] width 22 height 22
type input "20/02/2026"
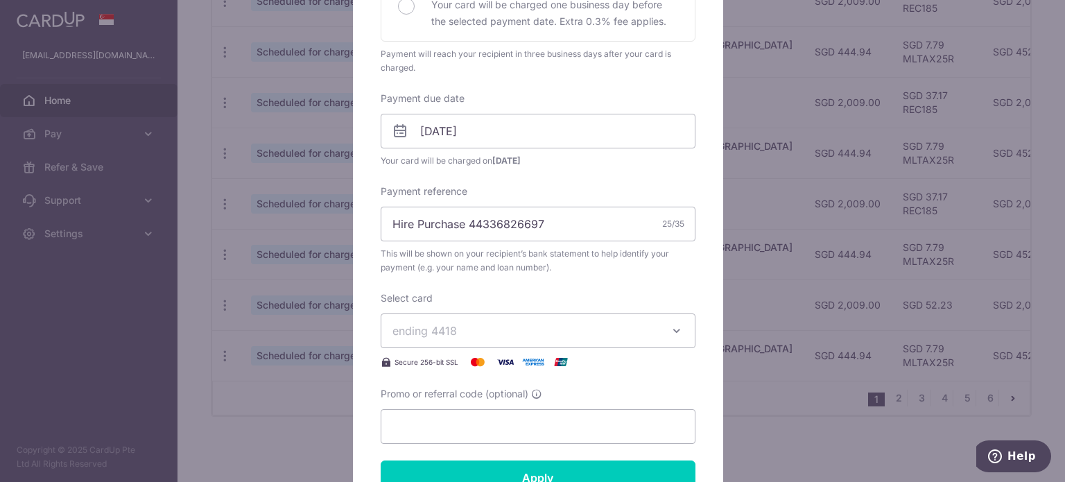
scroll to position [416, 0]
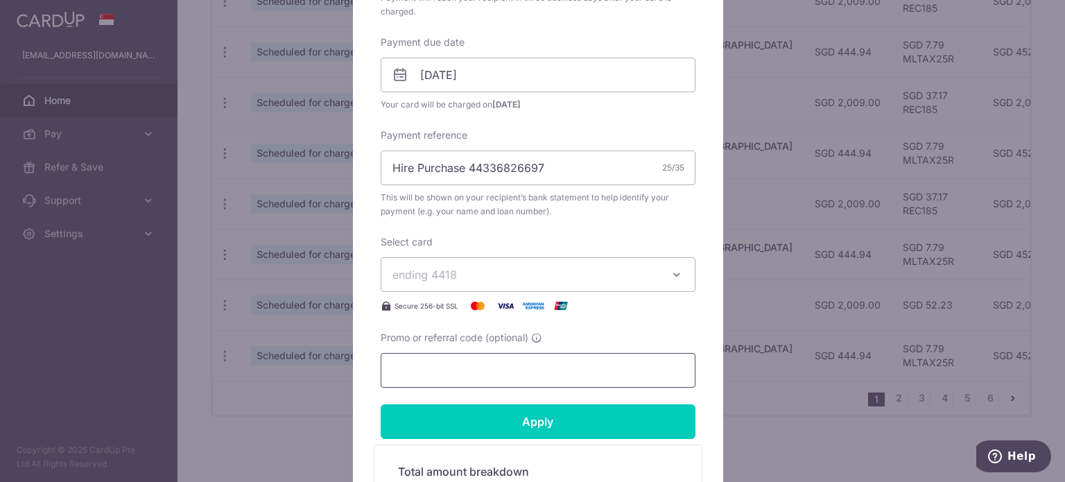
click at [467, 361] on input "Promo or referral code (optional)" at bounding box center [538, 370] width 315 height 35
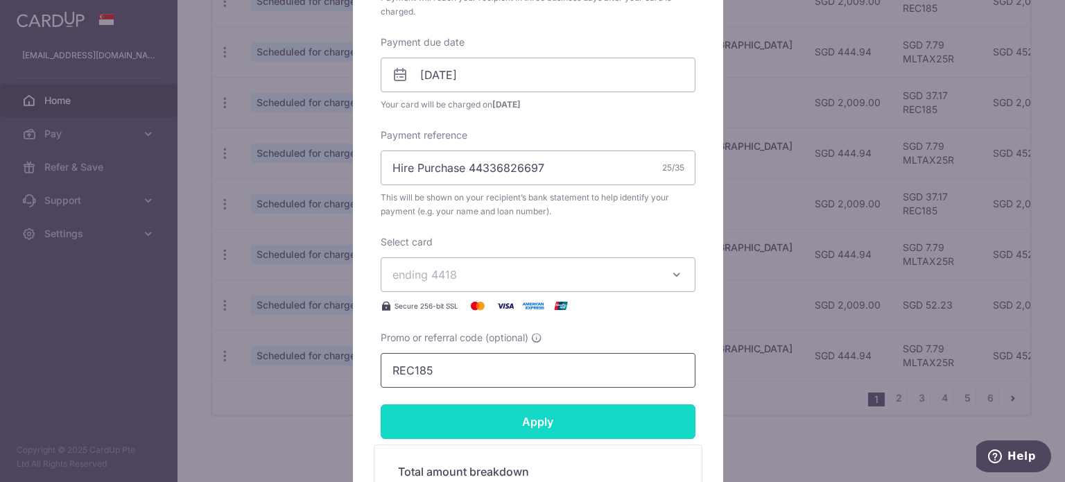
type input "REC185"
click at [510, 408] on input "Apply" at bounding box center [538, 421] width 315 height 35
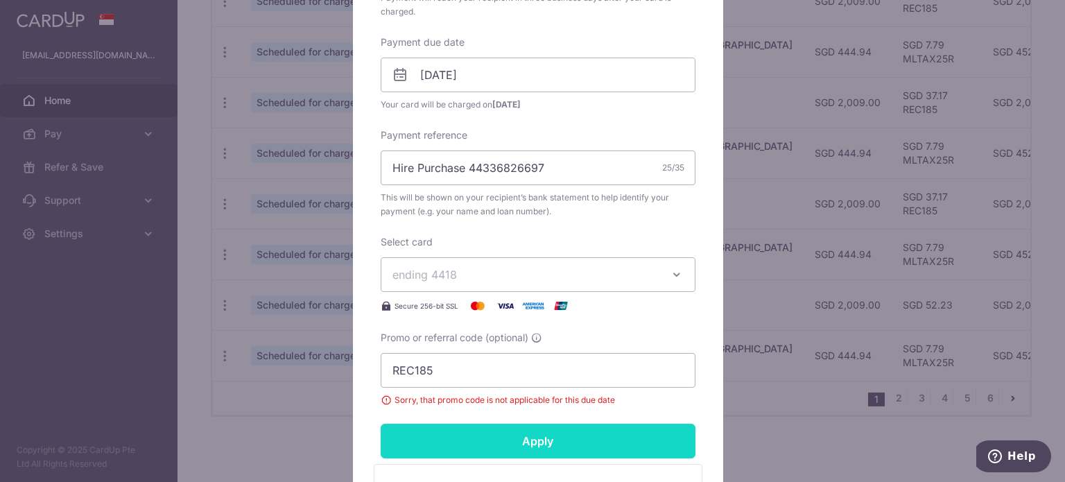
click at [526, 433] on input "Apply" at bounding box center [538, 441] width 315 height 35
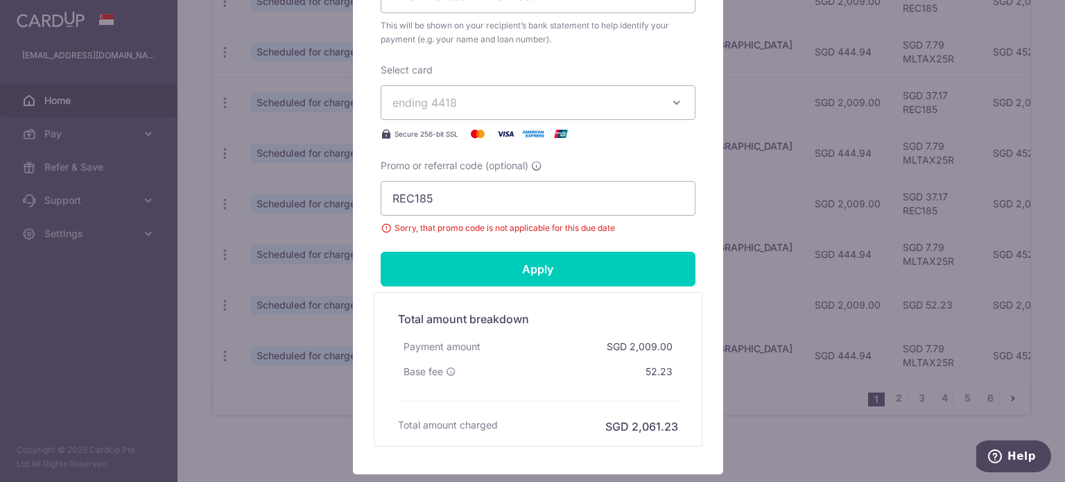
scroll to position [624, 0]
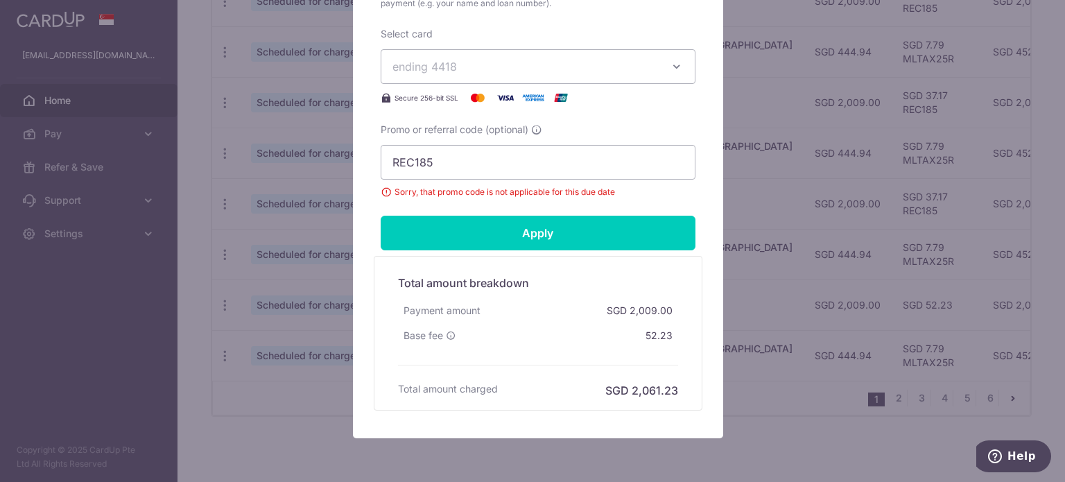
click at [783, 292] on div "Edit payment By clicking apply, you will make changes to all payments to Mayban…" at bounding box center [532, 241] width 1065 height 482
